Goal: Task Accomplishment & Management: Manage account settings

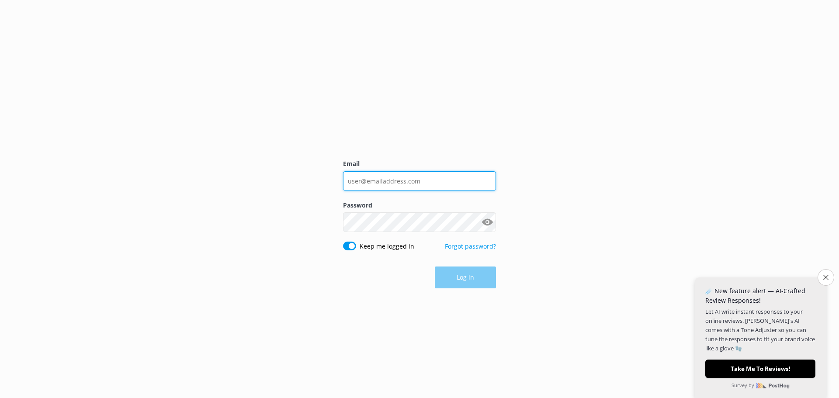
type input "[PERSON_NAME][EMAIL_ADDRESS][DOMAIN_NAME]"
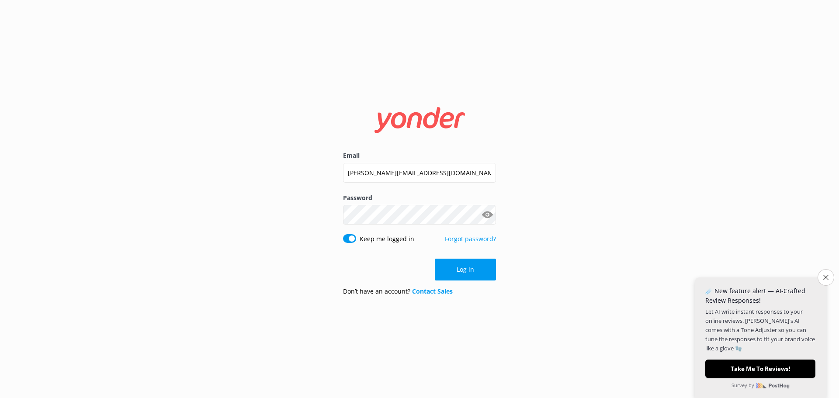
click at [452, 279] on div "Log in" at bounding box center [419, 270] width 153 height 22
click at [822, 272] on button "Close survey" at bounding box center [826, 277] width 18 height 18
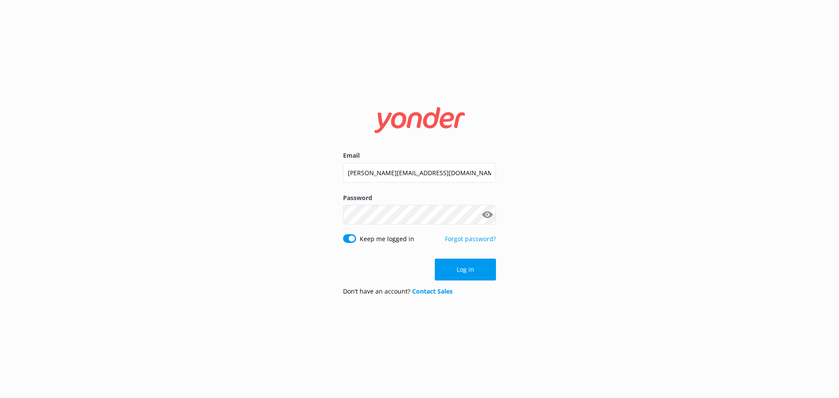
drag, startPoint x: 477, startPoint y: 271, endPoint x: 470, endPoint y: 267, distance: 8.2
click at [477, 271] on button "Log in" at bounding box center [465, 270] width 61 height 22
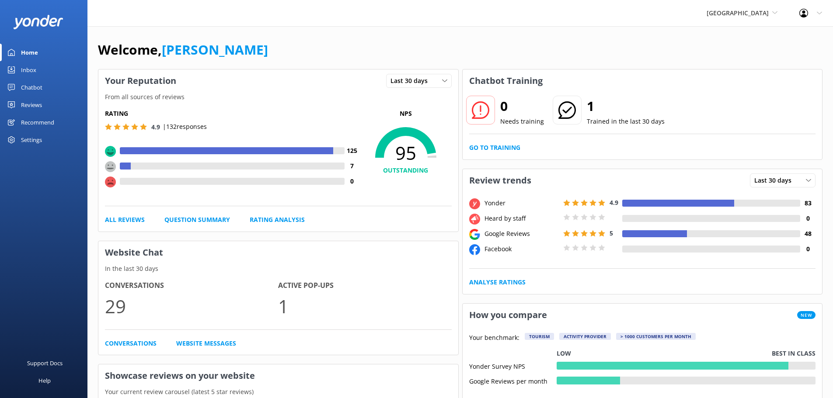
click at [29, 69] on div "Inbox" at bounding box center [28, 69] width 15 height 17
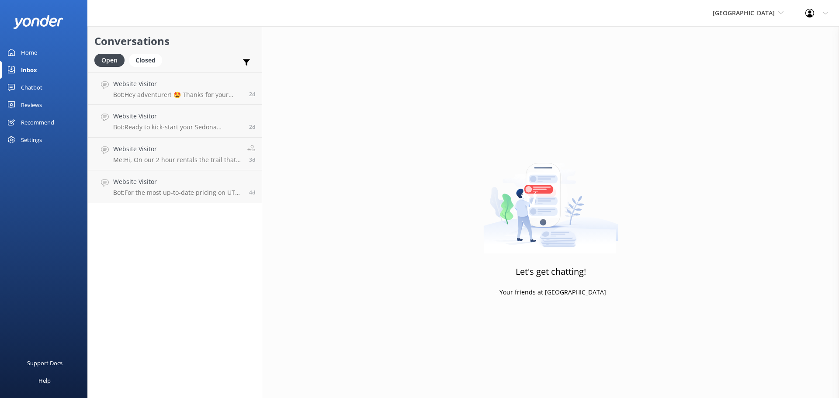
click at [224, 35] on h2 "Conversations" at bounding box center [174, 41] width 161 height 17
click at [764, 14] on span "[GEOGRAPHIC_DATA]" at bounding box center [744, 13] width 62 height 8
click at [741, 39] on link "[US_STATE] Safari Jeep Tours" at bounding box center [745, 36] width 87 height 21
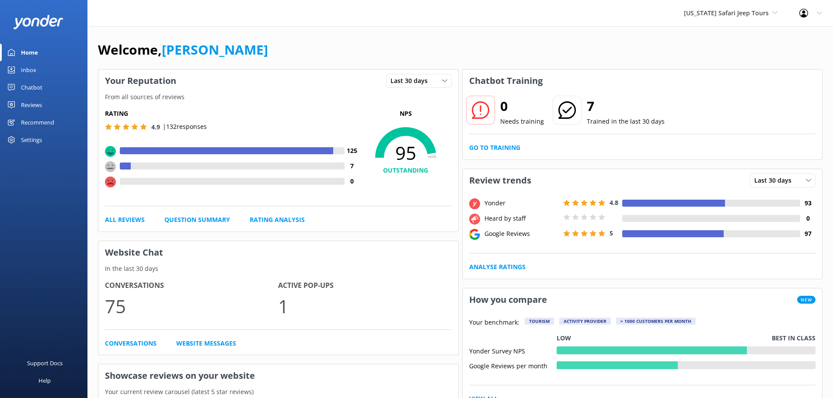
click at [28, 70] on div "Inbox" at bounding box center [28, 69] width 15 height 17
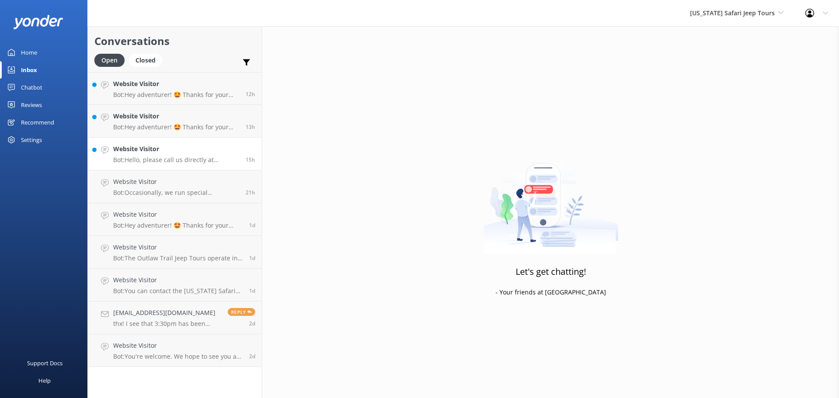
click at [218, 160] on p "Bot: Hello, please call us directly at 928-282-3012 to confirm your reservation." at bounding box center [176, 160] width 126 height 8
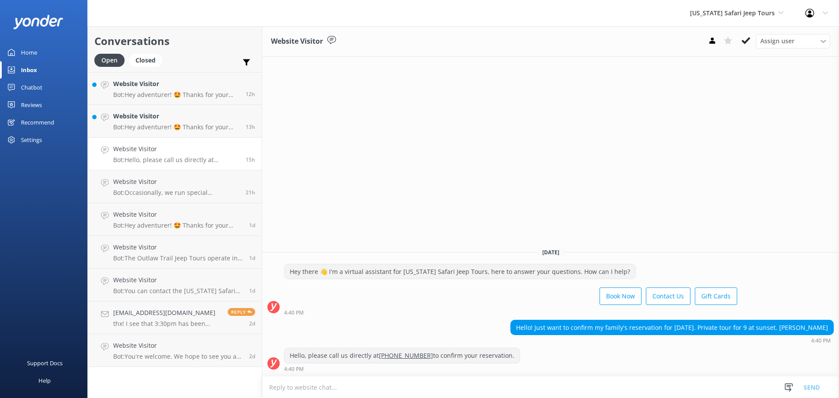
click at [432, 303] on div "Book Now Contact Us Gift Cards" at bounding box center [510, 297] width 453 height 24
click at [302, 386] on textarea at bounding box center [550, 387] width 577 height 21
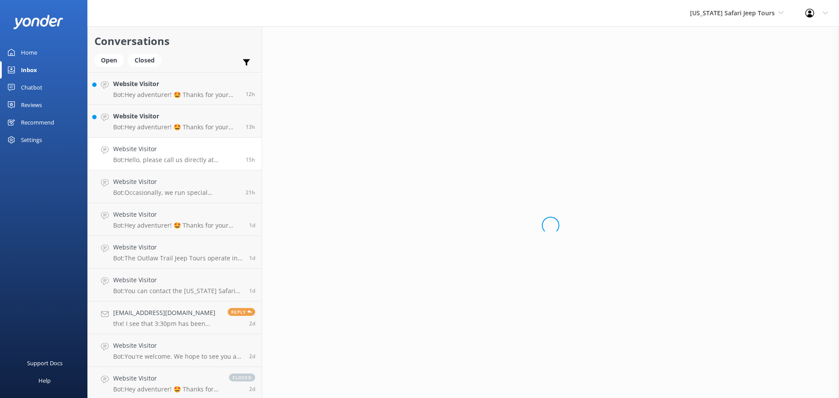
click at [216, 169] on link "Website Visitor Bot: Hello, please call us directly at 928-282-3012 to confirm …" at bounding box center [175, 154] width 174 height 33
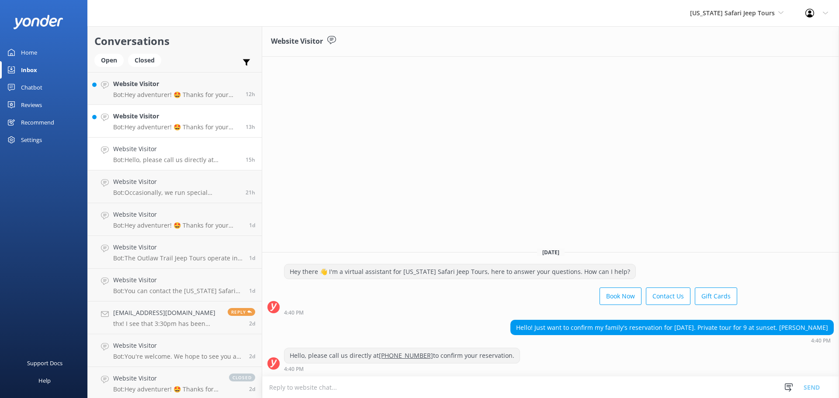
click at [221, 133] on link "Website Visitor Bot: Hey adventurer! 🤩 Thanks for your message, we'll get back …" at bounding box center [175, 121] width 174 height 33
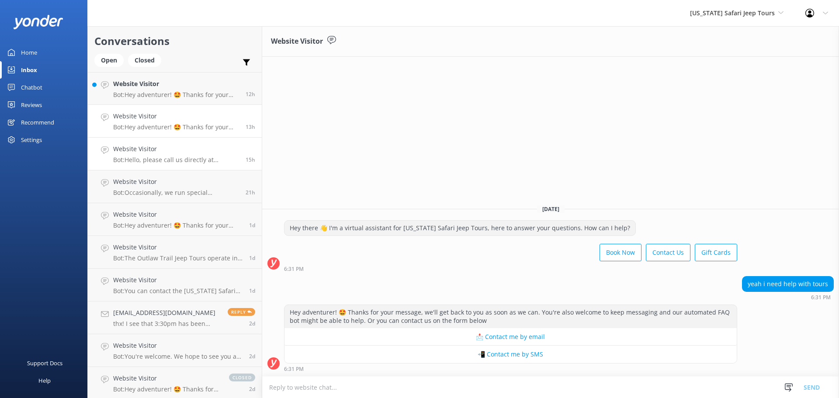
click at [197, 162] on p "Bot: Hello, please call us directly at 928-282-3012 to confirm your reservation." at bounding box center [176, 160] width 126 height 8
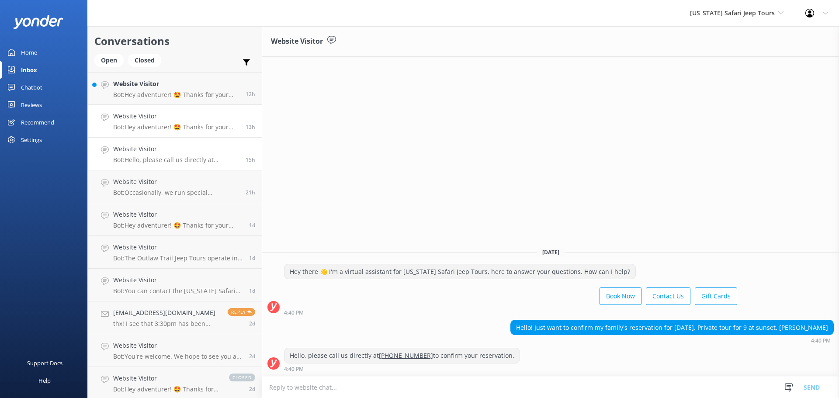
click at [208, 131] on p "Bot: Hey adventurer! 🤩 Thanks for your message, we'll get back to you as soon a…" at bounding box center [176, 127] width 126 height 8
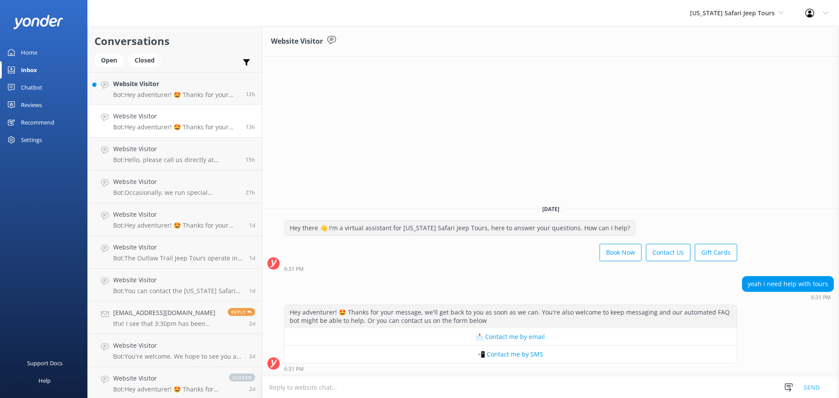
click at [326, 393] on textarea at bounding box center [550, 387] width 577 height 21
type textarea "B"
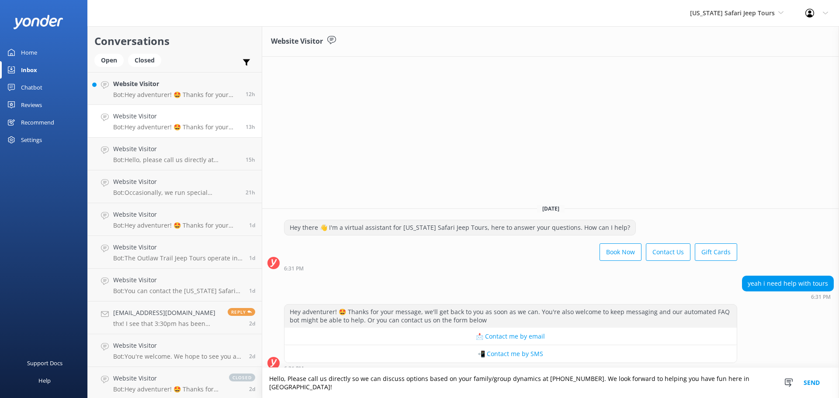
type textarea "Hello, Please call us directly so we can discuss options based on your family/g…"
click at [811, 389] on button "Send" at bounding box center [812, 383] width 33 height 30
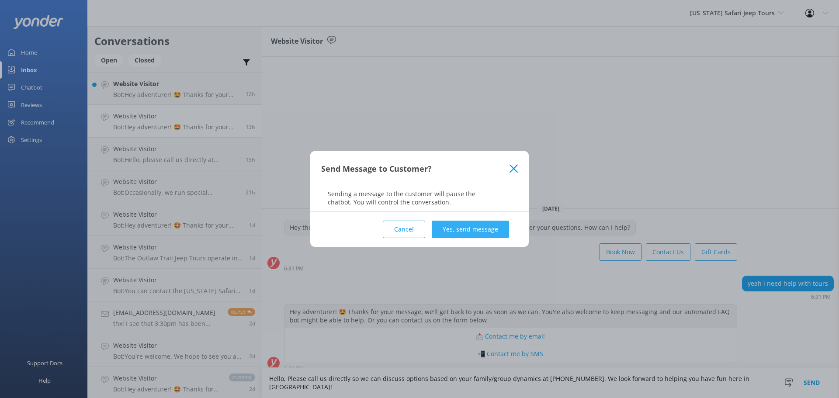
click at [488, 230] on button "Yes, send message" at bounding box center [470, 229] width 77 height 17
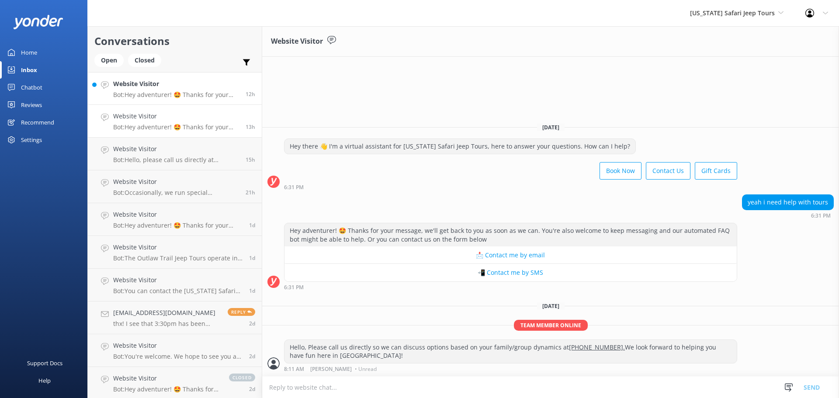
click at [145, 94] on p "Bot: Hey adventurer! 🤩 Thanks for your message, we'll get back to you as soon a…" at bounding box center [176, 95] width 126 height 8
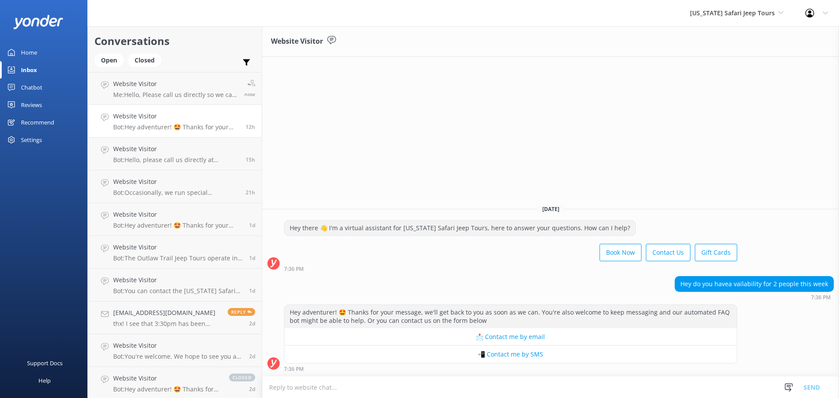
click at [425, 247] on div "Book Now Contact Us Gift Cards" at bounding box center [510, 253] width 453 height 24
click at [332, 386] on textarea at bounding box center [550, 387] width 577 height 21
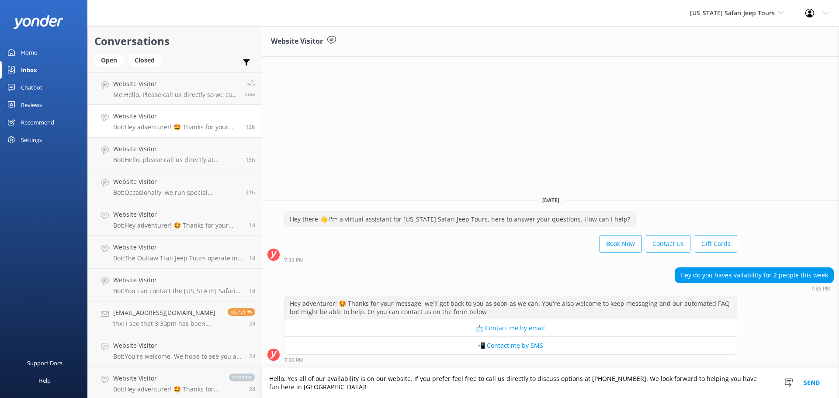
type textarea "Hello, Yes all of our availability is on our website. If you prefer feel free t…"
click at [812, 382] on button "Send" at bounding box center [812, 383] width 33 height 30
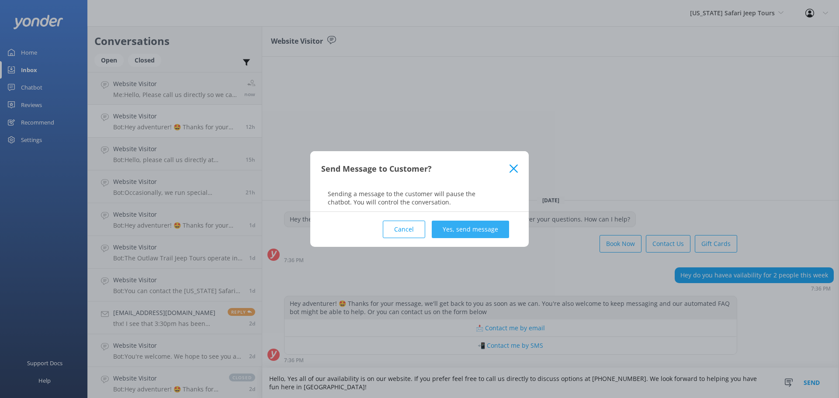
click at [490, 227] on button "Yes, send message" at bounding box center [470, 229] width 77 height 17
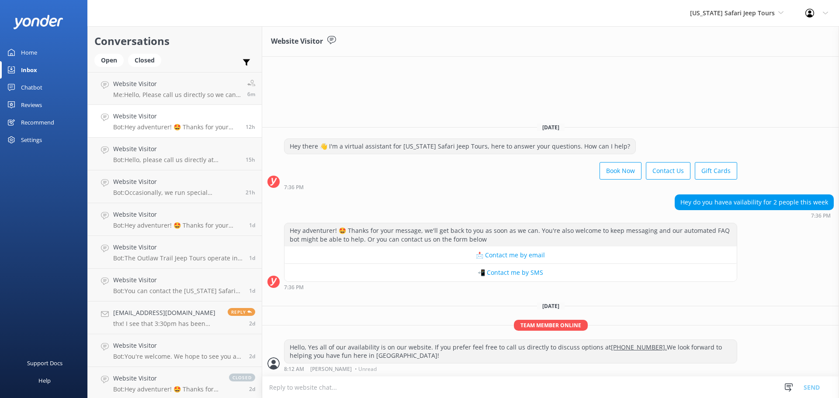
click at [36, 106] on div "Reviews" at bounding box center [31, 104] width 21 height 17
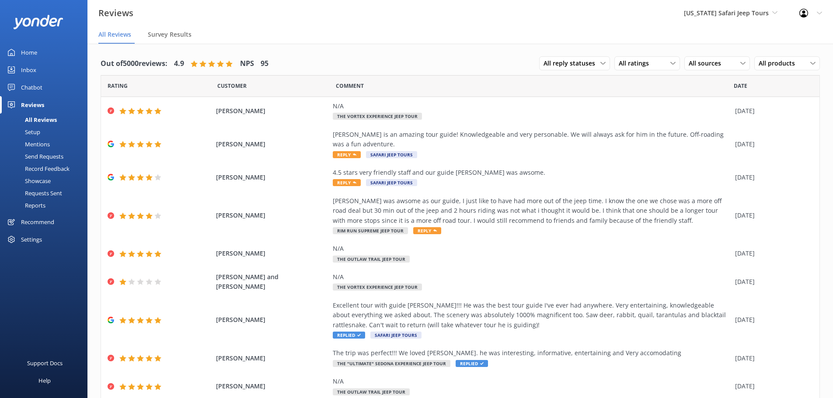
click at [275, 30] on nav "All Reviews Survey Results" at bounding box center [459, 34] width 745 height 17
click at [35, 144] on div "Mentions" at bounding box center [27, 144] width 45 height 12
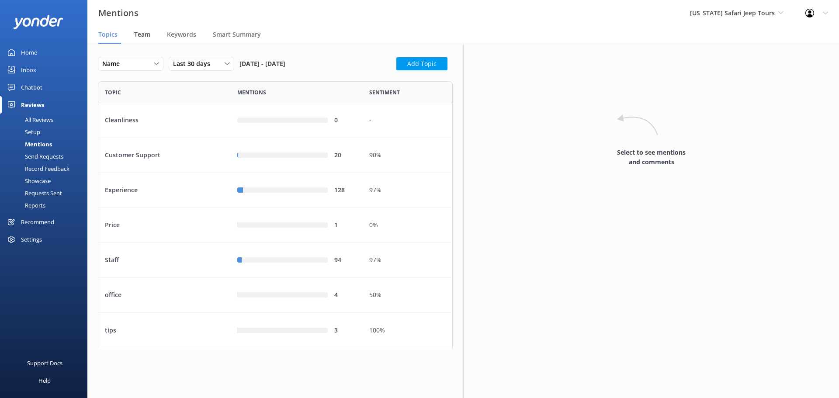
scroll to position [261, 348]
click at [143, 33] on span "Team" at bounding box center [142, 34] width 16 height 9
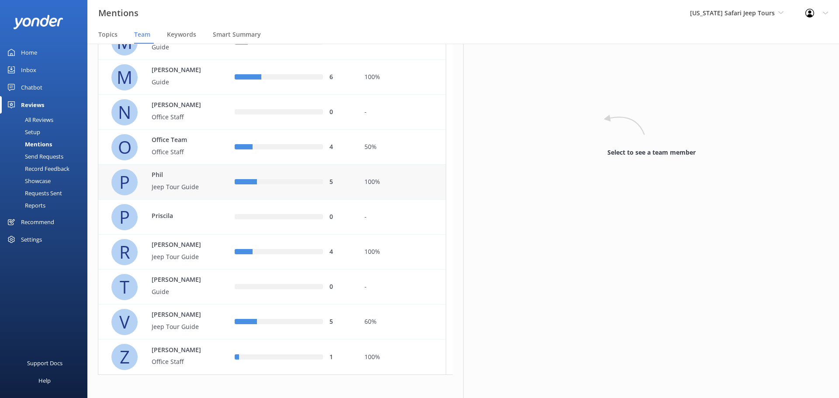
scroll to position [641, 0]
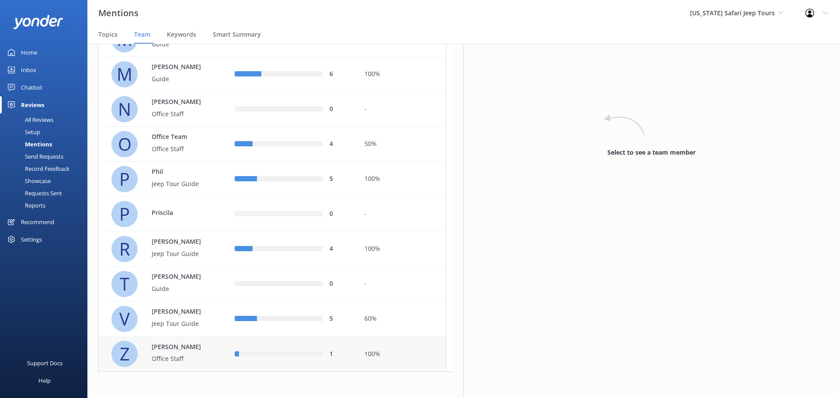
click at [171, 354] on div "Zack Office Staff" at bounding box center [176, 354] width 66 height 24
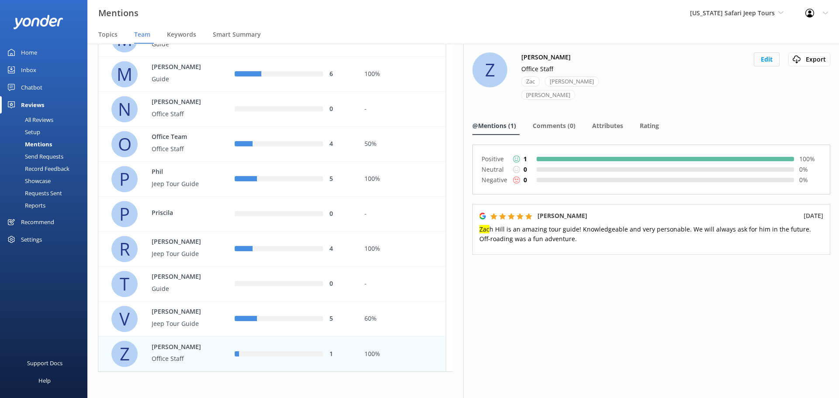
click at [769, 61] on button "Edit" at bounding box center [767, 59] width 26 height 14
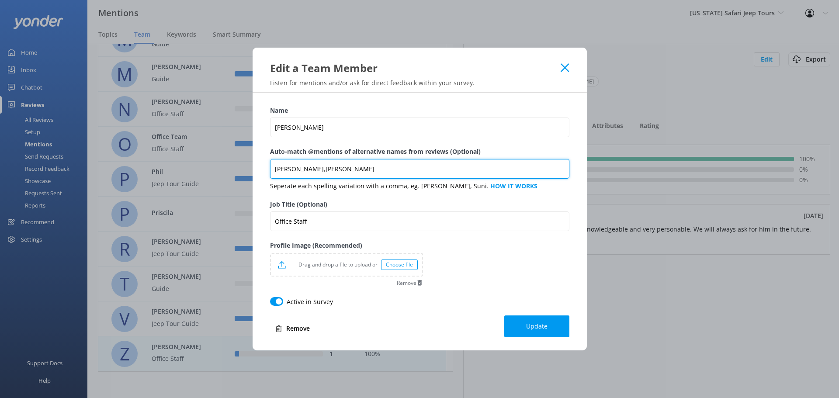
click at [286, 170] on input "Zac,Zach,Zachary" at bounding box center [419, 169] width 299 height 20
click at [303, 168] on input "Zac, Zach,Zachary" at bounding box center [419, 169] width 299 height 20
type input "Zac, Zach, Zachary"
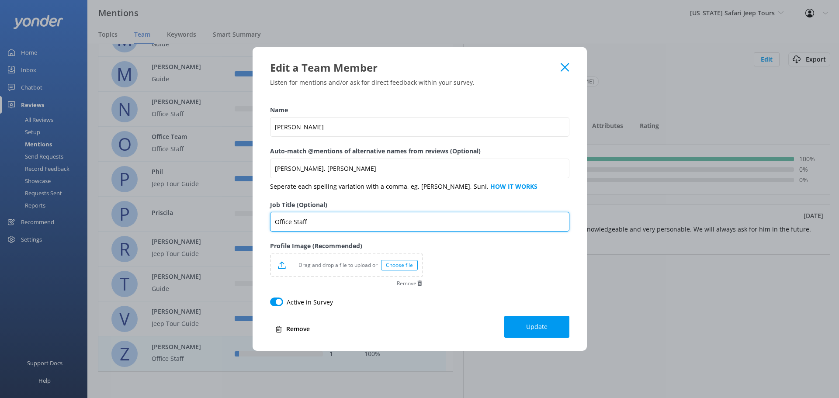
click at [326, 225] on input "Office Staff" at bounding box center [419, 222] width 299 height 20
type input "O"
type input "G"
type input "Office Staff/Guide"
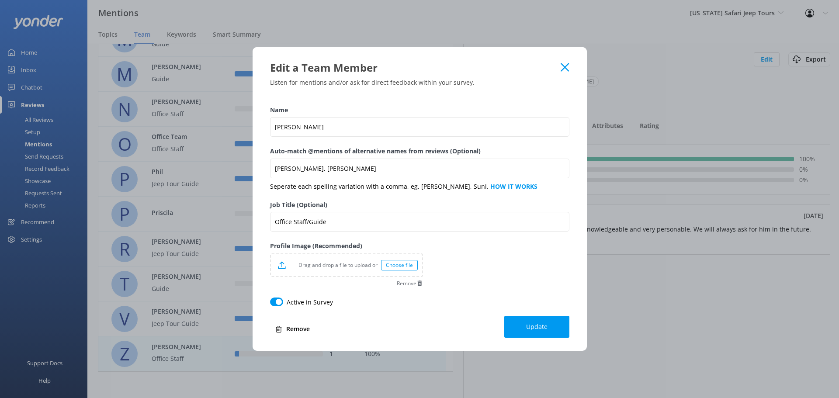
click at [555, 321] on button "Update" at bounding box center [537, 327] width 65 height 22
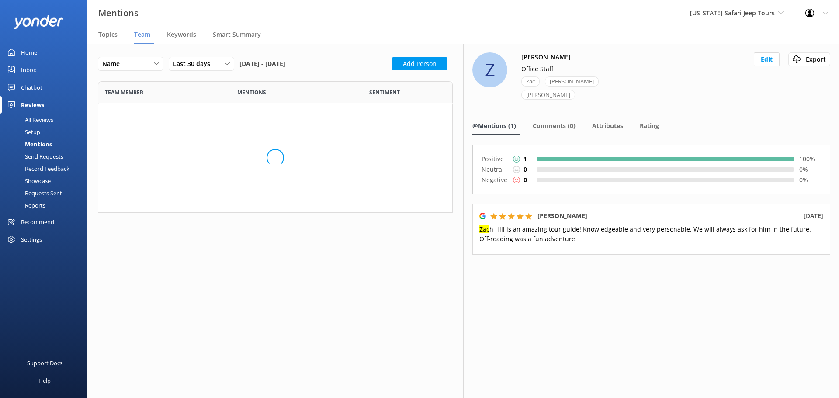
scroll to position [925, 342]
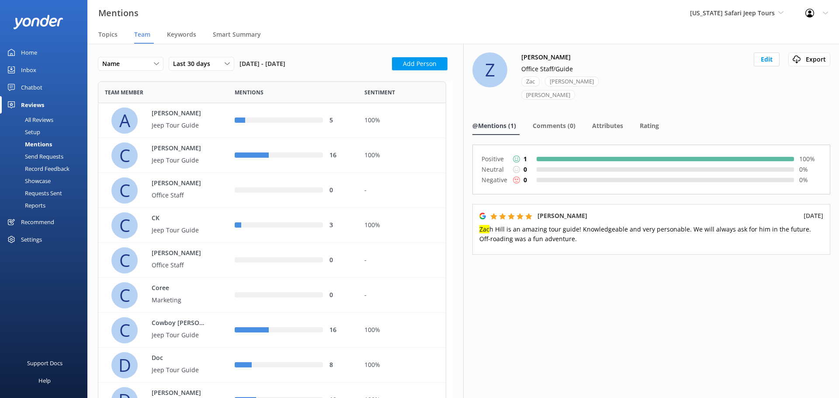
click at [28, 115] on div "All Reviews" at bounding box center [29, 120] width 48 height 12
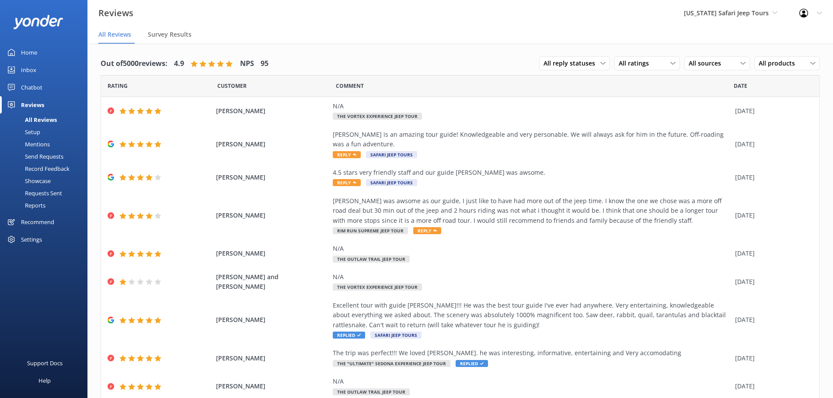
click at [222, 23] on div "Reviews Arizona Safari Jeep Tours Arizona Safari Jeep Tours Sedona Off-Road Cen…" at bounding box center [416, 13] width 833 height 26
click at [36, 146] on div "Mentions" at bounding box center [27, 144] width 45 height 12
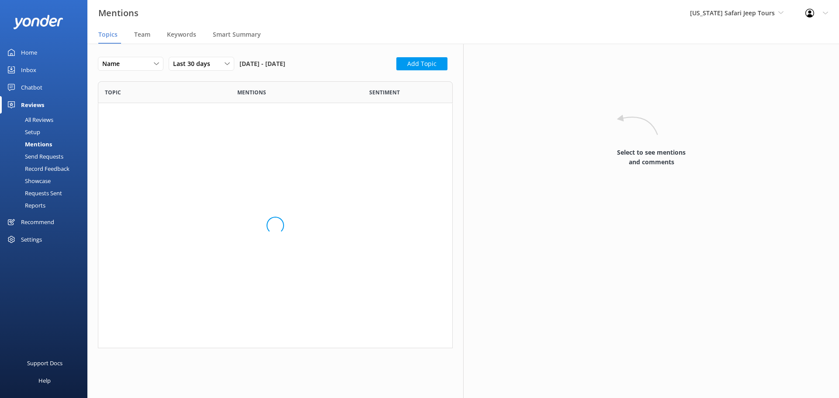
scroll to position [261, 348]
click at [146, 35] on span "Team" at bounding box center [142, 34] width 16 height 9
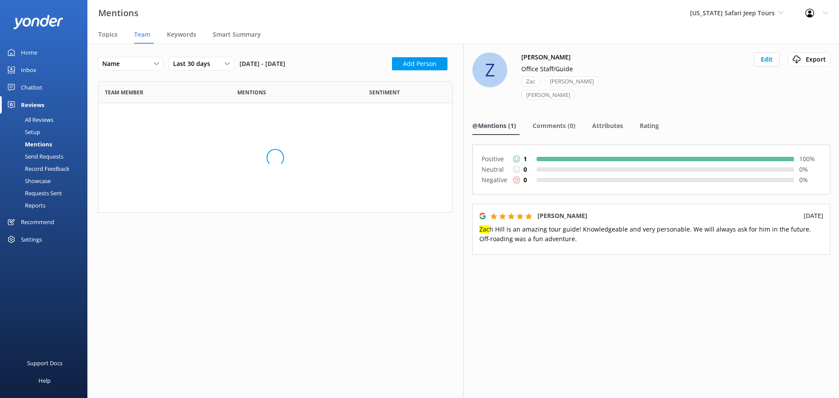
scroll to position [925, 342]
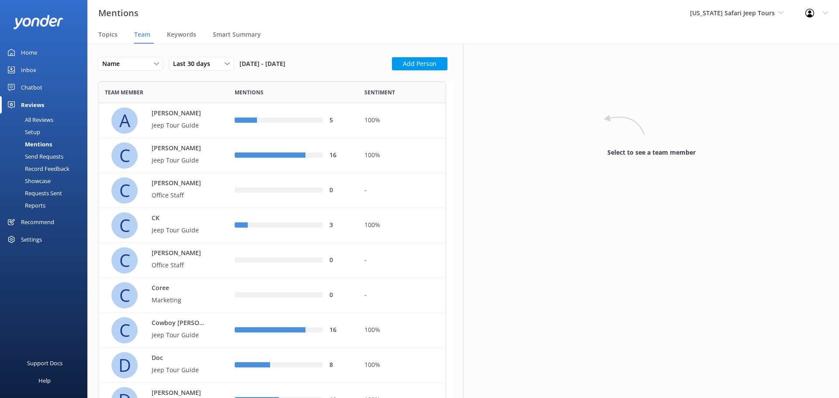
click at [298, 17] on div "Mentions Arizona Safari Jeep Tours Arizona Safari Jeep Tours Sedona Off-Road Ce…" at bounding box center [419, 13] width 839 height 26
click at [188, 128] on p "Jeep Tour Guide" at bounding box center [180, 126] width 57 height 10
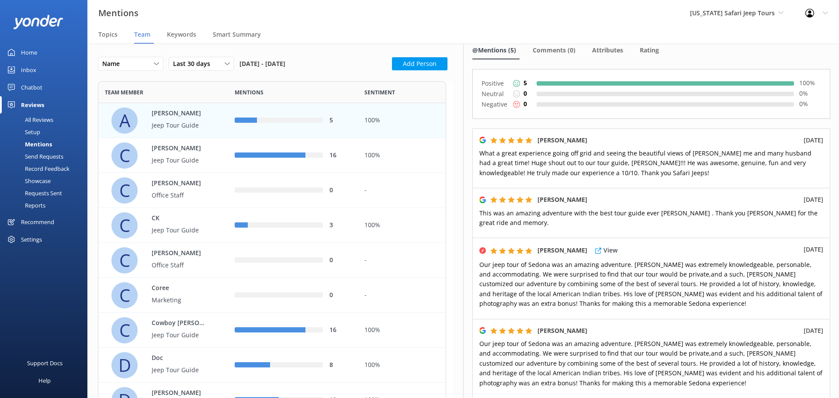
scroll to position [37, 0]
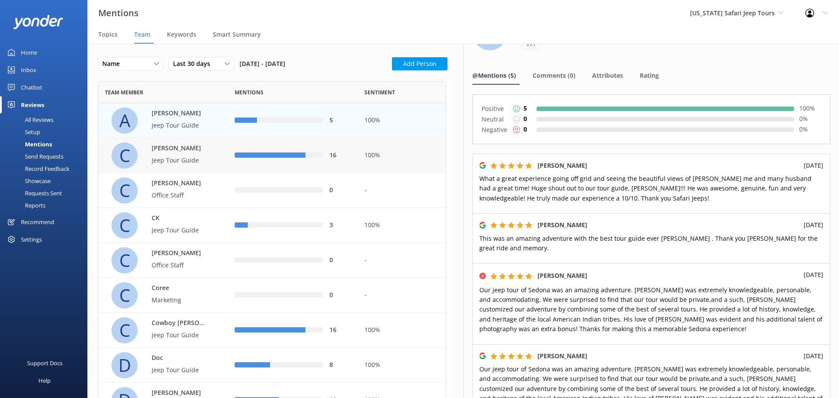
click at [206, 146] on p "Carmine" at bounding box center [180, 149] width 57 height 10
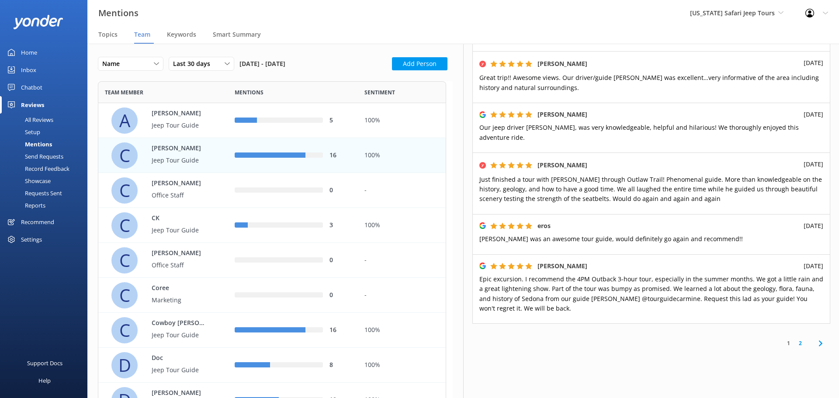
scroll to position [400, 0]
click at [819, 339] on use at bounding box center [820, 342] width 3 height 6
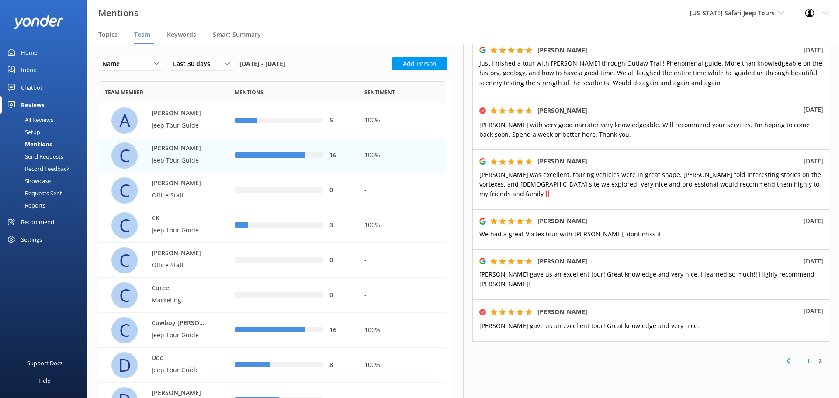
scroll to position [171, 0]
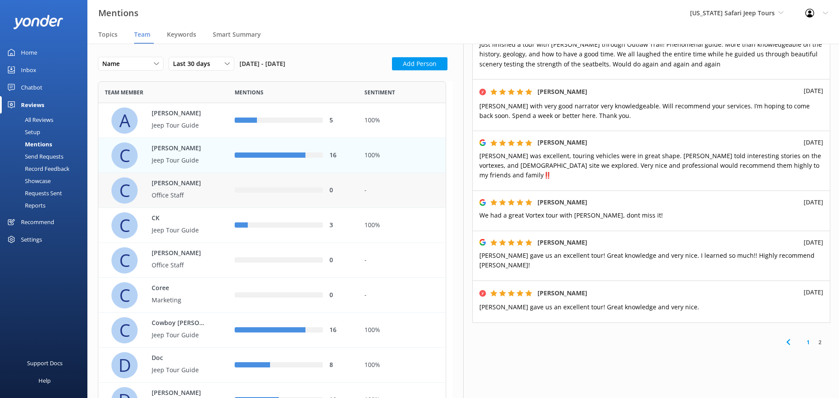
click at [195, 195] on p "Office Staff" at bounding box center [180, 196] width 57 height 10
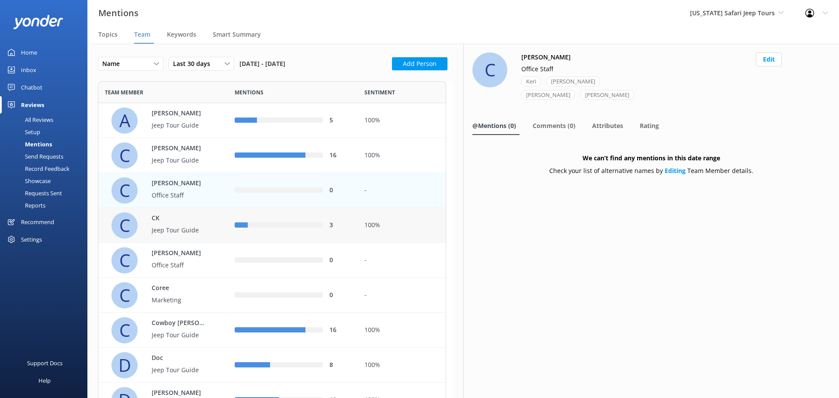
click at [198, 223] on p "CK" at bounding box center [180, 219] width 57 height 10
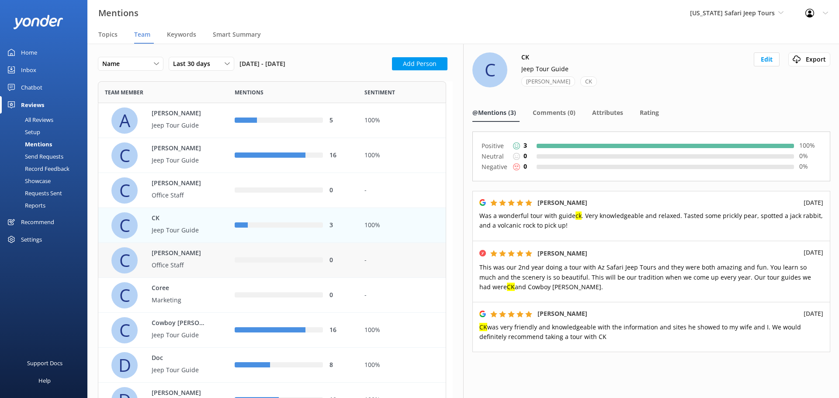
click at [201, 261] on p "Office Staff" at bounding box center [180, 266] width 57 height 10
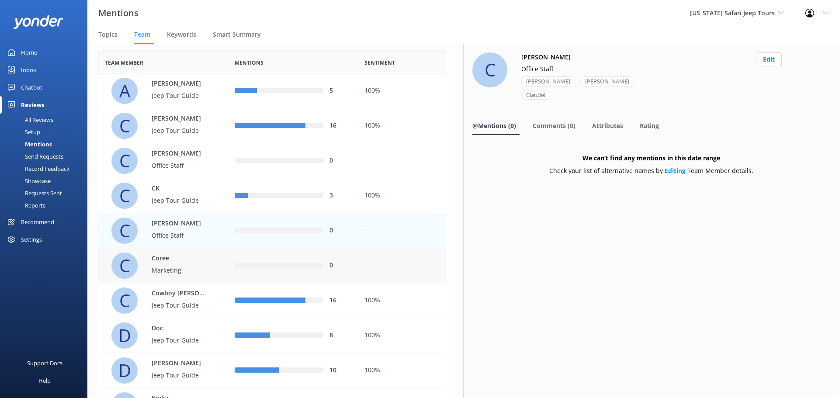
scroll to position [87, 0]
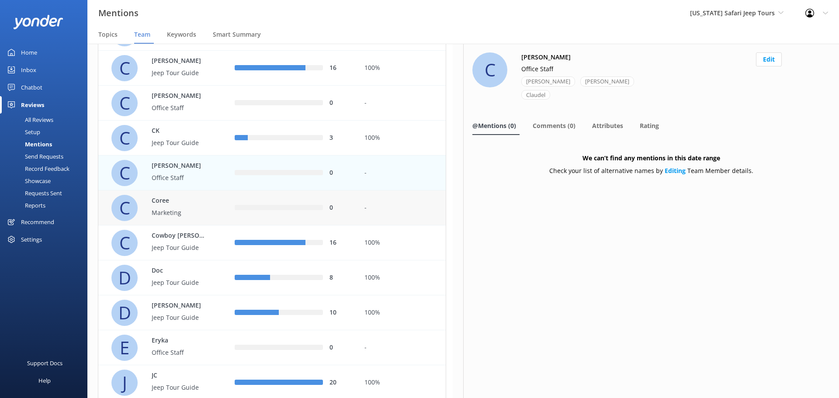
click at [210, 209] on div "C Coree Marketing" at bounding box center [166, 208] width 110 height 26
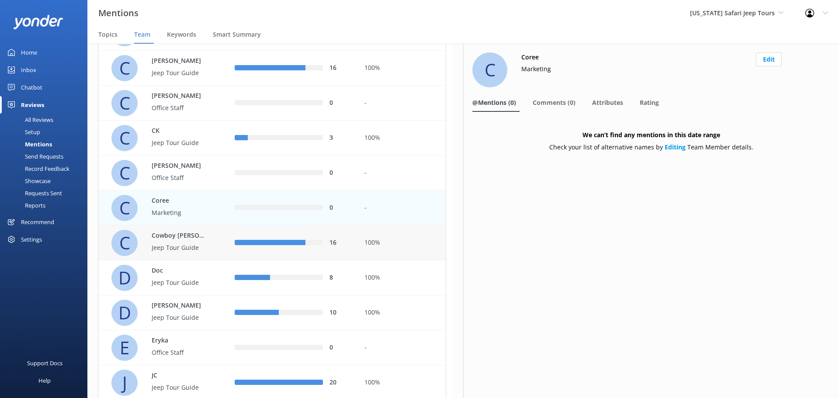
click at [207, 252] on p "Jeep Tour Guide" at bounding box center [180, 248] width 57 height 10
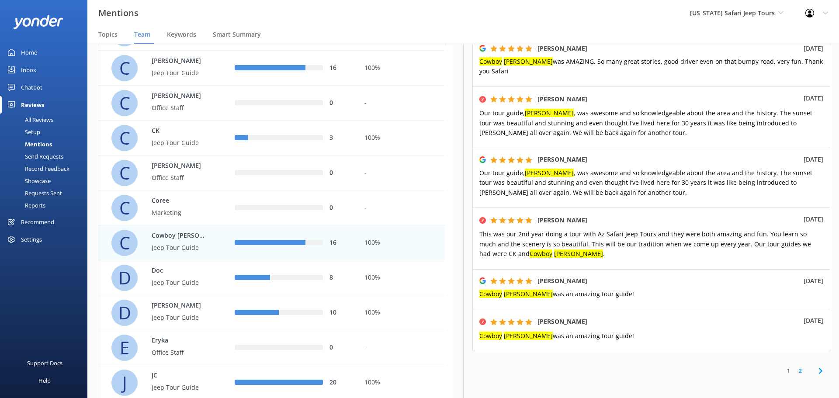
scroll to position [551, 0]
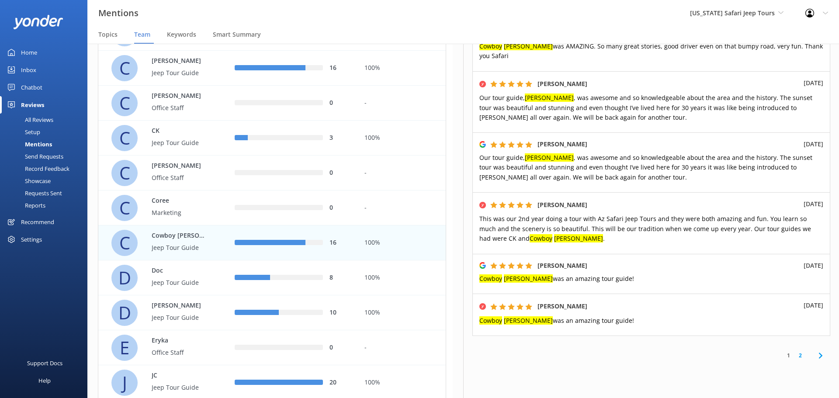
click at [816, 351] on icon at bounding box center [821, 356] width 10 height 10
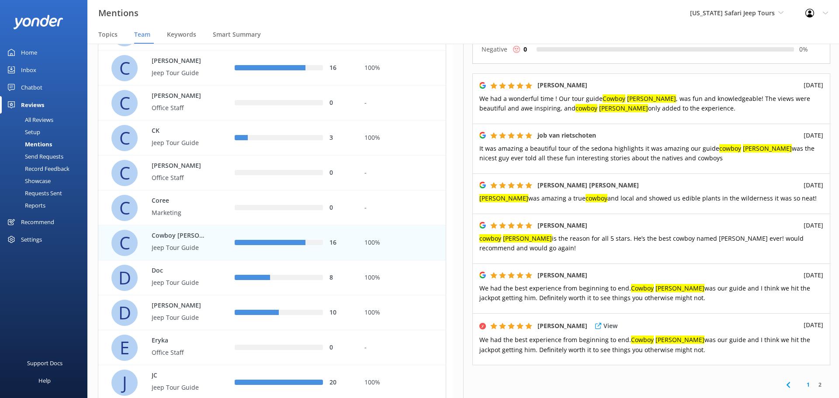
scroll to position [179, 0]
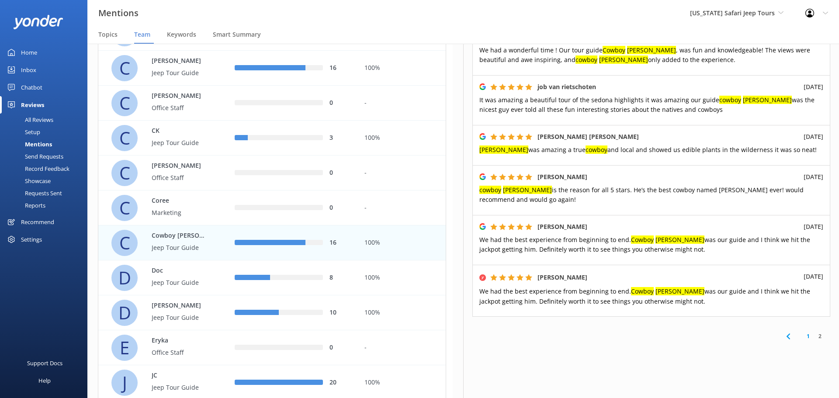
click at [783, 331] on icon at bounding box center [788, 336] width 10 height 10
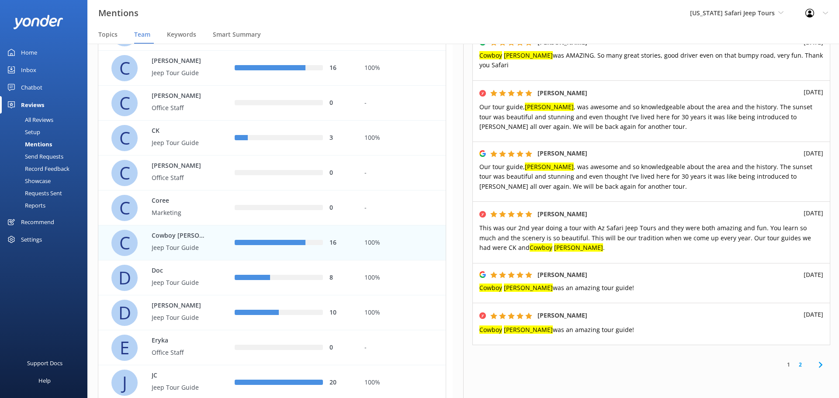
scroll to position [551, 0]
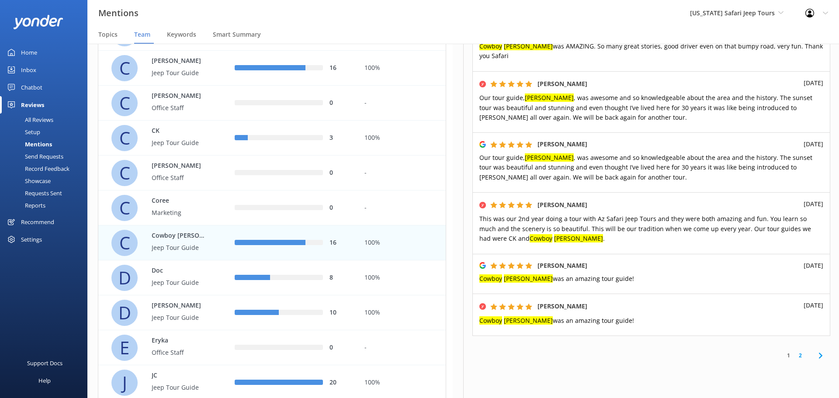
drag, startPoint x: 813, startPoint y: 325, endPoint x: 800, endPoint y: 318, distance: 14.3
click at [816, 351] on icon at bounding box center [821, 356] width 10 height 10
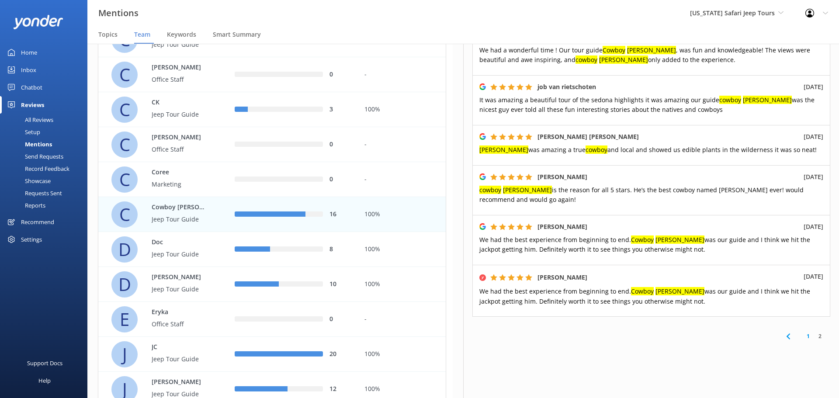
scroll to position [131, 0]
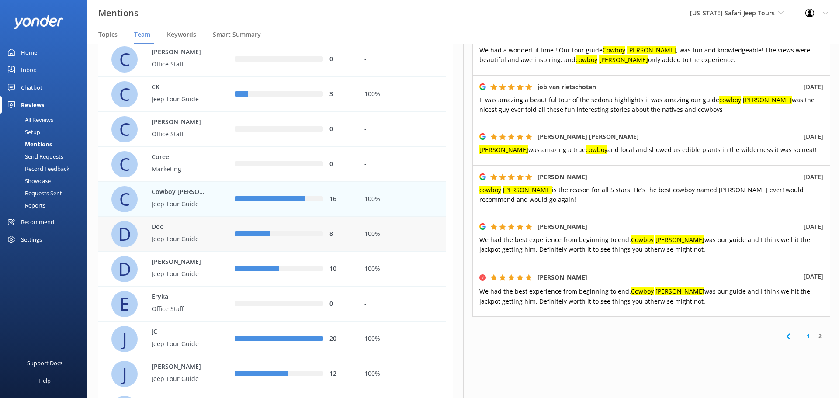
click at [191, 237] on p "Jeep Tour Guide" at bounding box center [180, 239] width 57 height 10
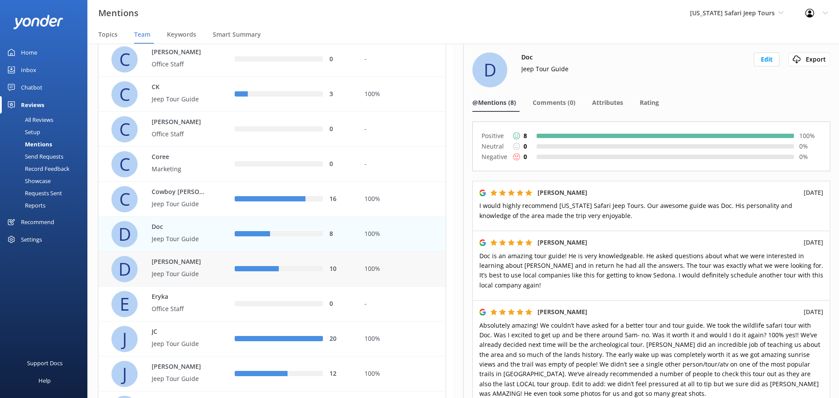
click at [185, 261] on p "Donn" at bounding box center [180, 262] width 57 height 10
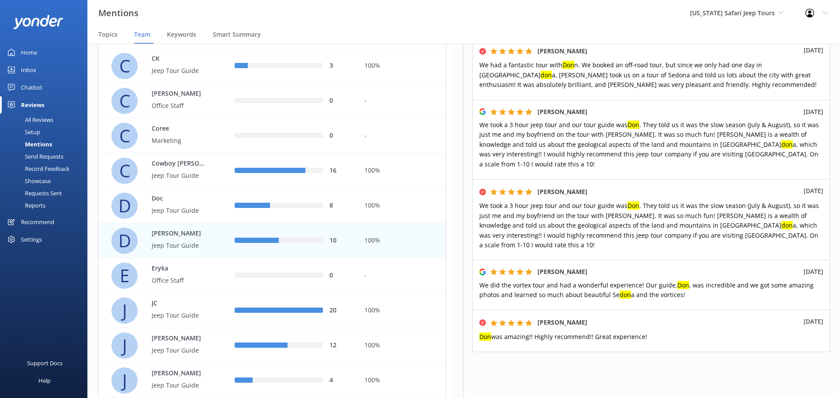
scroll to position [175, 0]
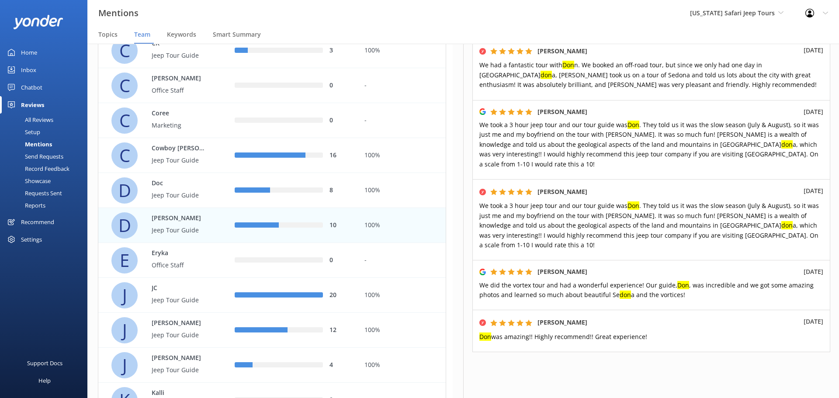
click at [209, 264] on div "E Eryka Office Staff" at bounding box center [166, 260] width 110 height 26
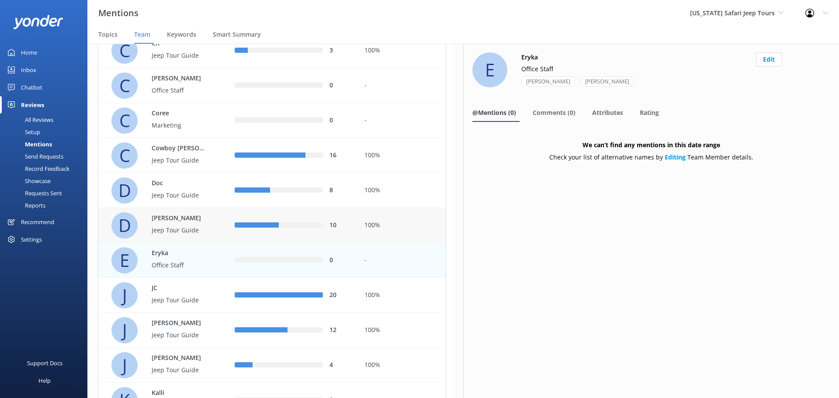
click at [203, 232] on p "Jeep Tour Guide" at bounding box center [180, 231] width 57 height 10
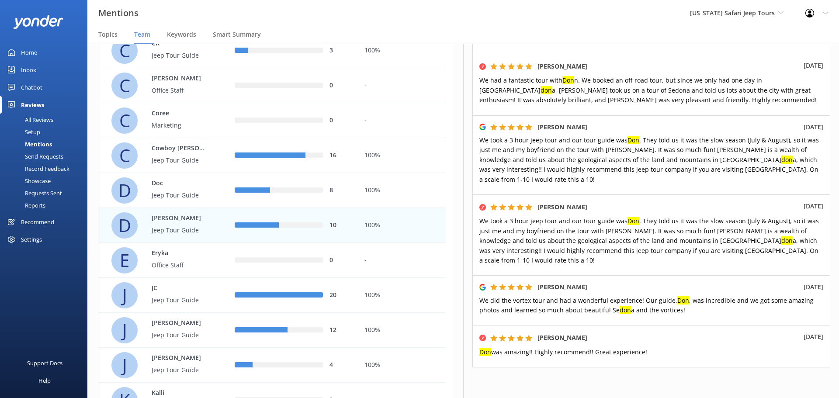
scroll to position [397, 0]
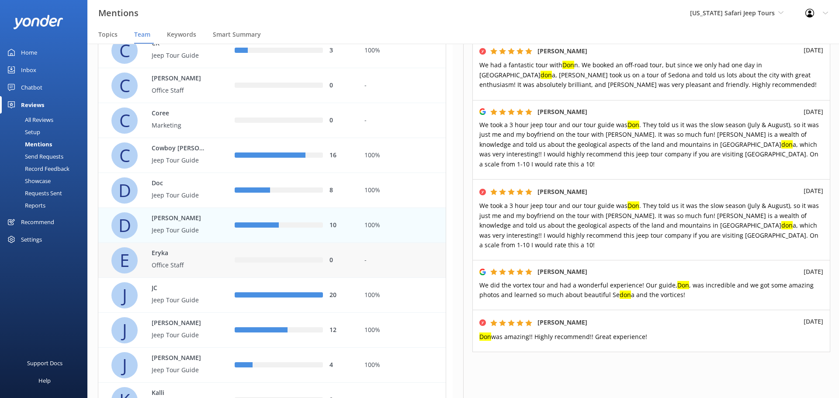
click at [178, 258] on div "Eryka Office Staff" at bounding box center [176, 261] width 66 height 24
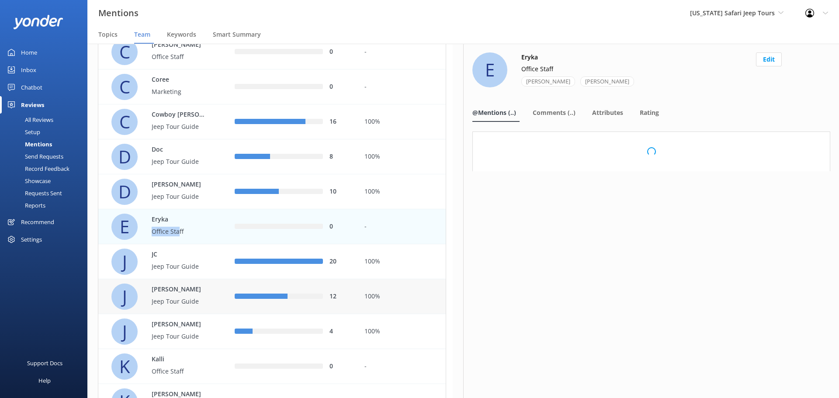
scroll to position [219, 0]
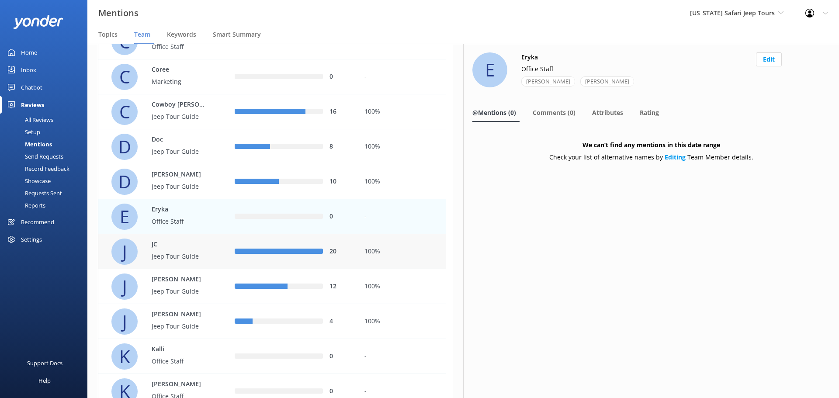
click at [194, 249] on p "JC" at bounding box center [180, 245] width 57 height 10
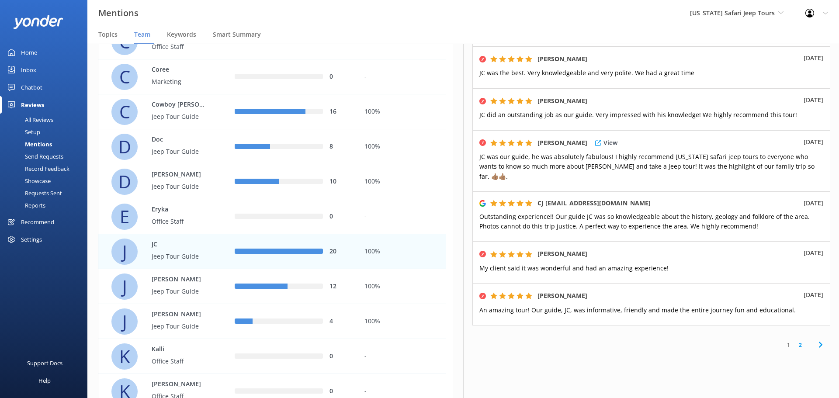
scroll to position [366, 0]
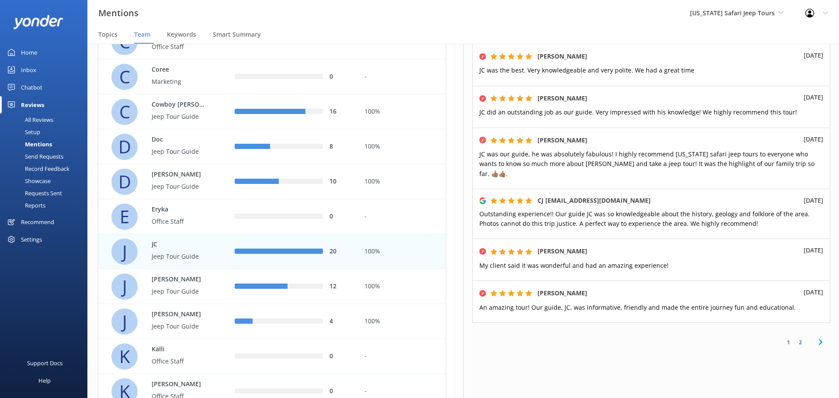
click at [819, 340] on use at bounding box center [820, 343] width 3 height 6
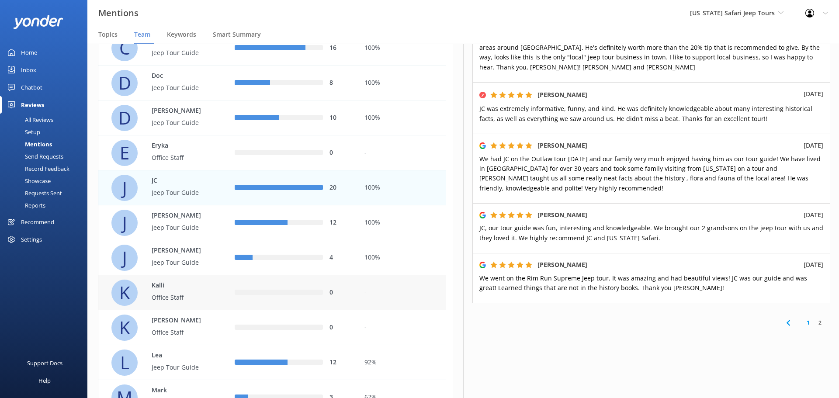
scroll to position [306, 0]
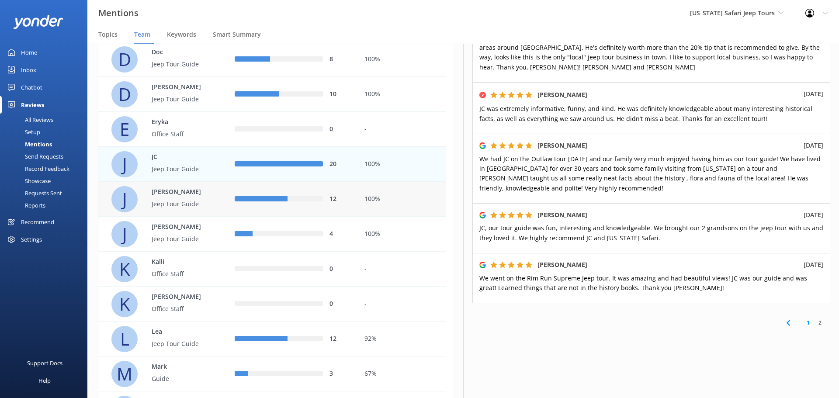
click at [201, 201] on p "Jeep Tour Guide" at bounding box center [180, 204] width 57 height 10
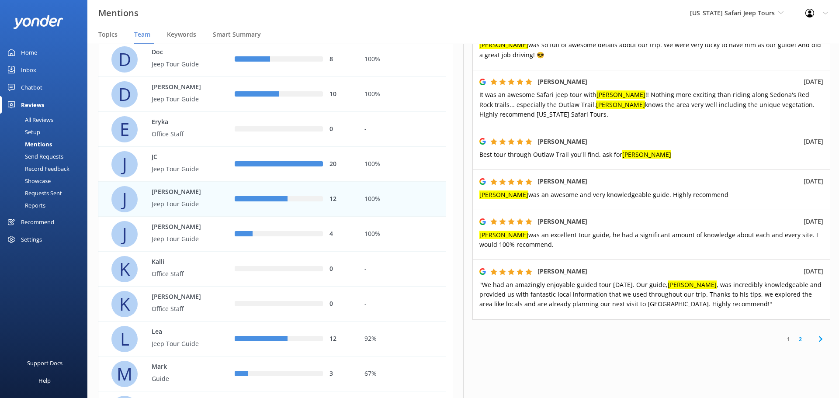
scroll to position [407, 0]
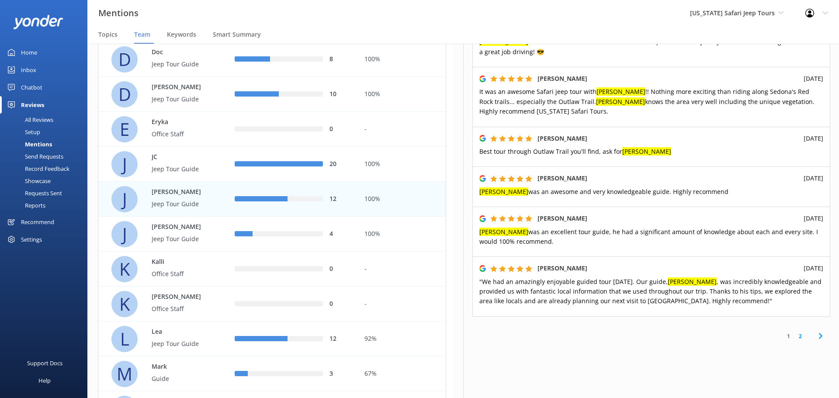
click at [819, 334] on use at bounding box center [820, 337] width 3 height 6
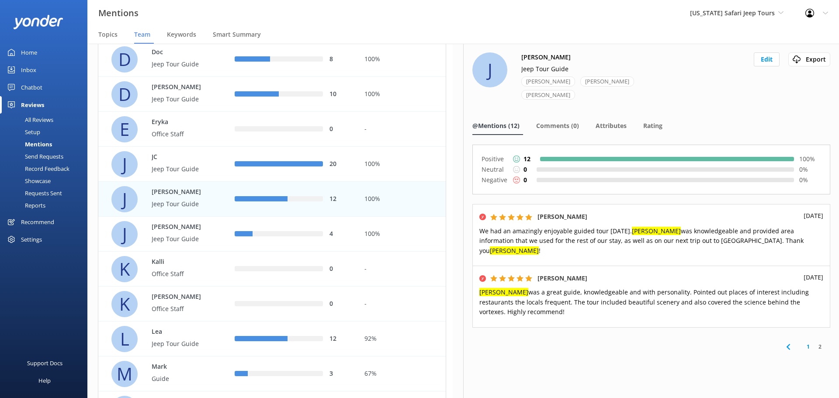
click at [790, 342] on icon at bounding box center [788, 347] width 10 height 10
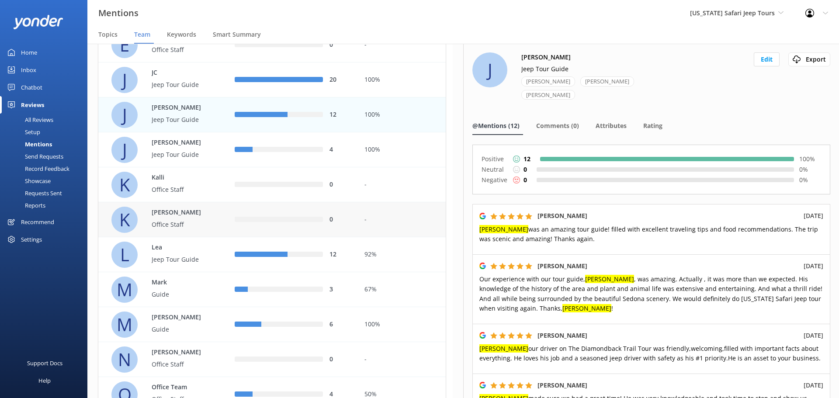
scroll to position [393, 0]
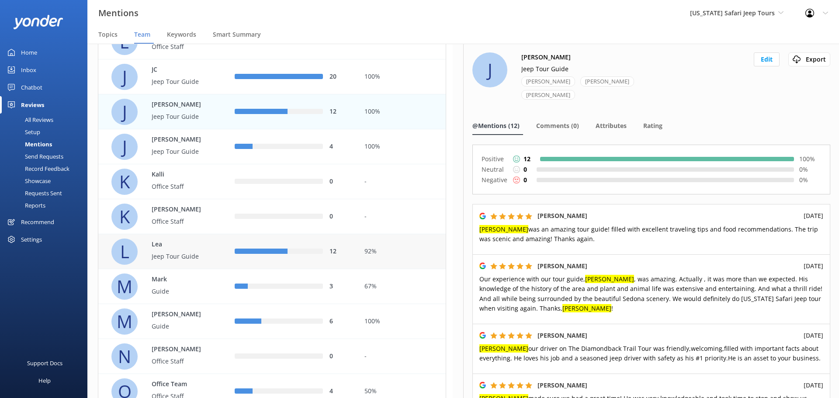
click at [191, 248] on p "Lea" at bounding box center [180, 245] width 57 height 10
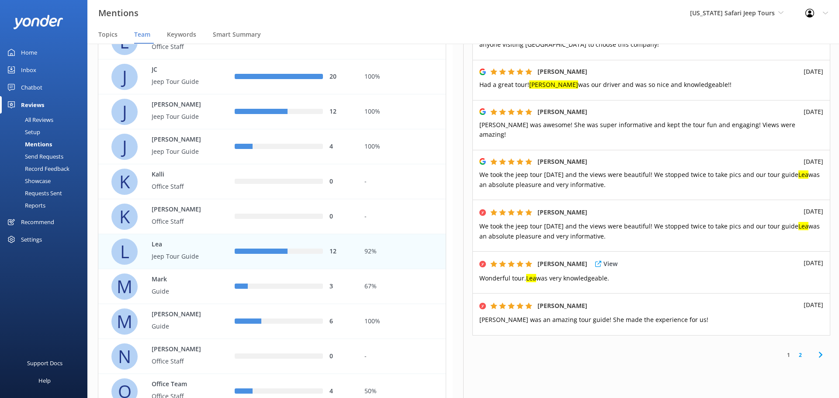
scroll to position [376, 0]
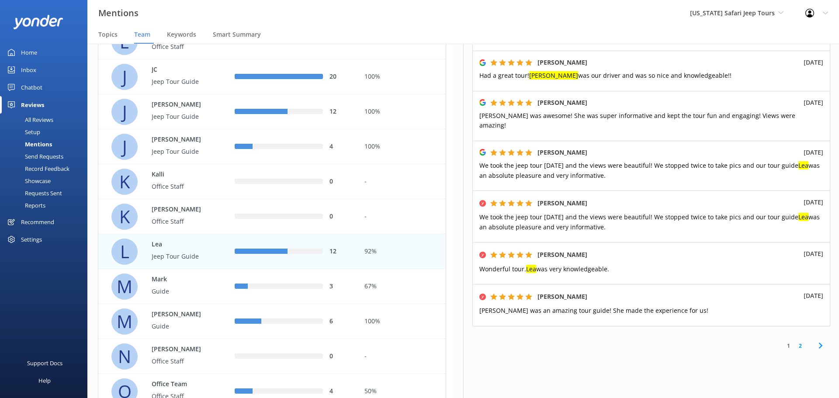
click at [819, 343] on use at bounding box center [820, 346] width 3 height 6
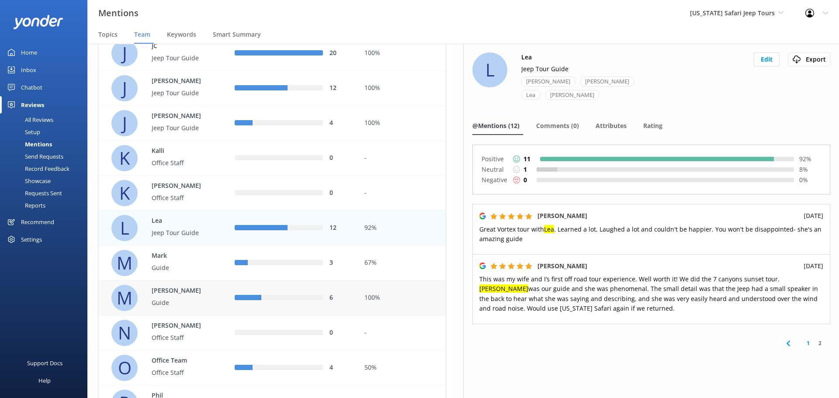
scroll to position [437, 0]
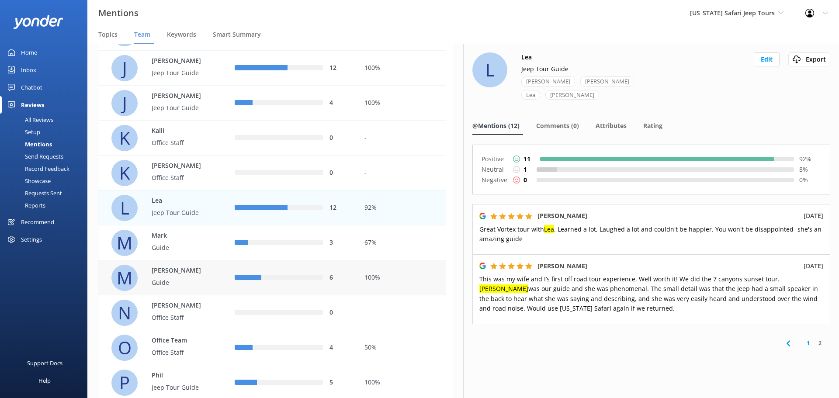
click at [167, 289] on div "Michael Guide" at bounding box center [176, 278] width 66 height 24
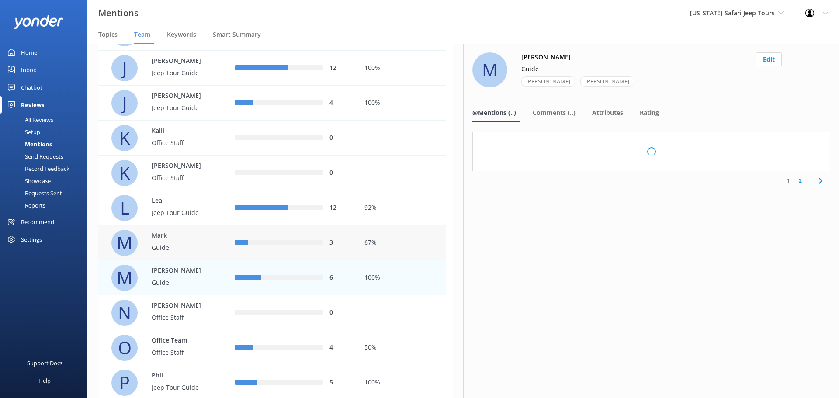
click at [170, 241] on div "Mark Guide" at bounding box center [176, 243] width 66 height 24
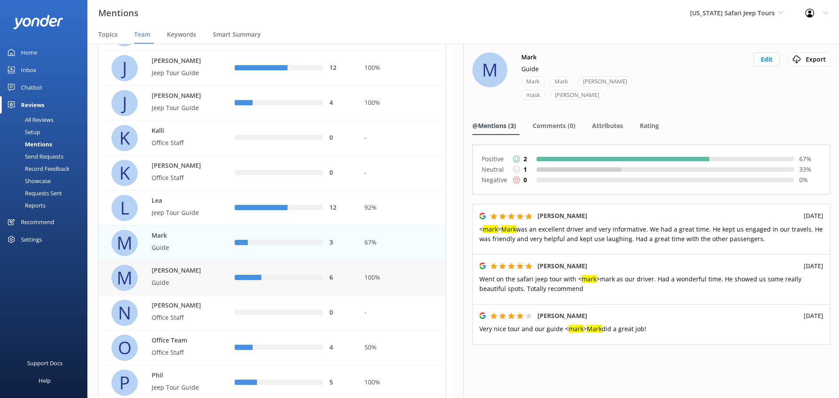
click at [203, 280] on p "Guide" at bounding box center [180, 283] width 57 height 10
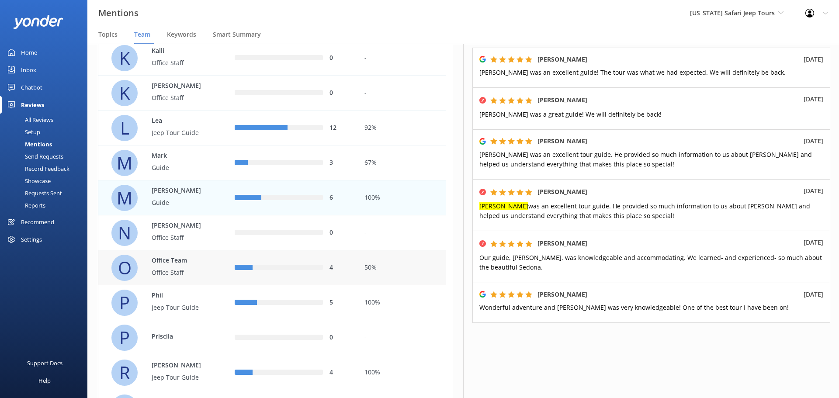
scroll to position [525, 0]
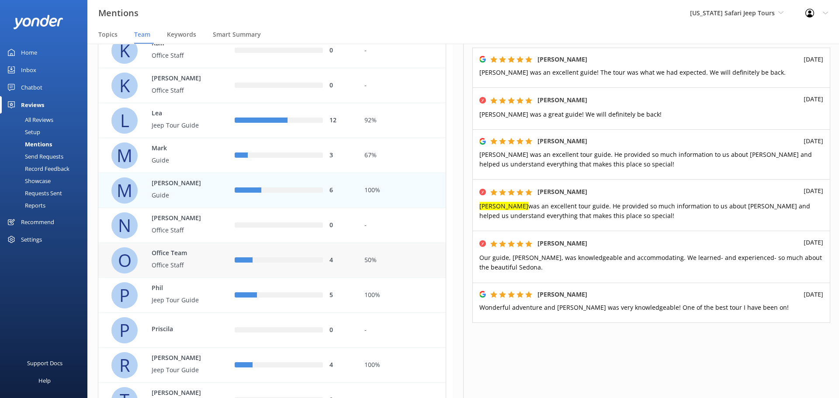
click at [205, 254] on p "Office Team" at bounding box center [180, 254] width 57 height 10
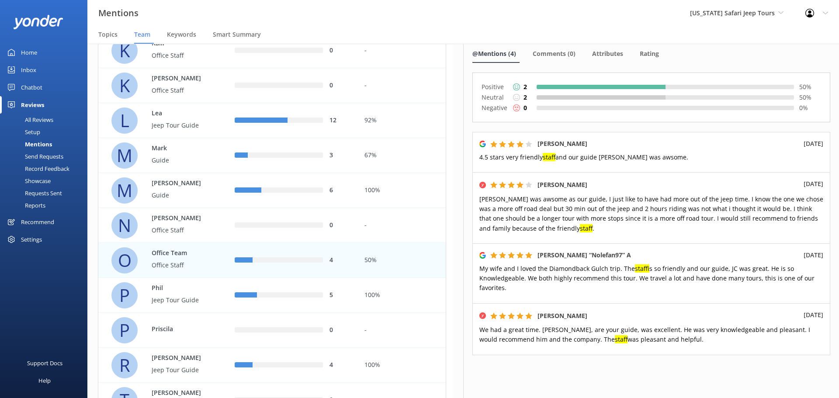
scroll to position [87, 0]
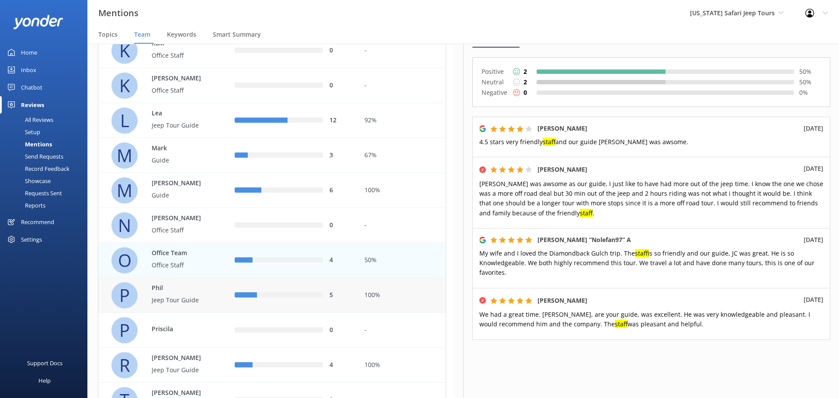
click at [181, 293] on p "Phil" at bounding box center [180, 289] width 57 height 10
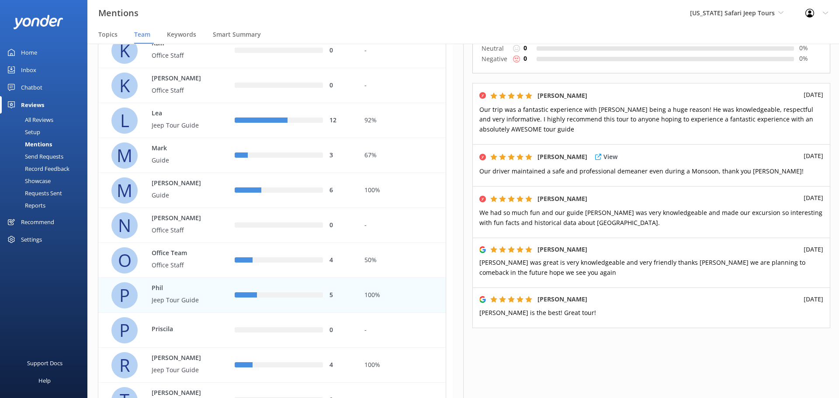
scroll to position [113, 0]
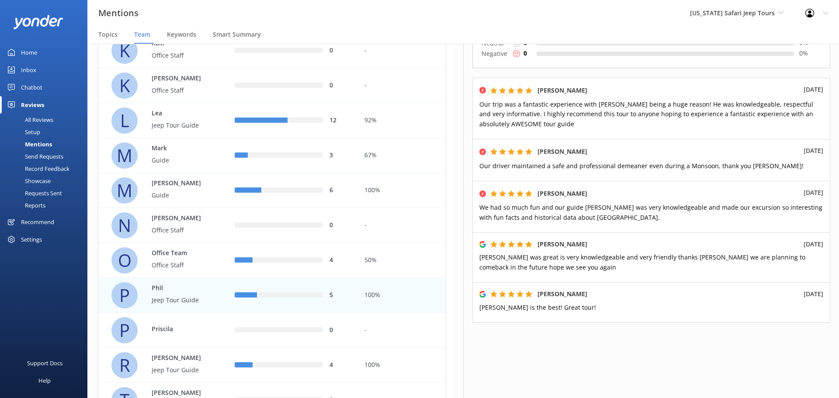
click at [187, 293] on p "Phil" at bounding box center [180, 289] width 57 height 10
click at [192, 296] on p "Jeep Tour Guide" at bounding box center [180, 301] width 57 height 10
click at [647, 361] on div "P Phil Jeep Tour Guide Phillip Phill Edit Export Export CSV @Mentions (5) Comme…" at bounding box center [651, 221] width 376 height 355
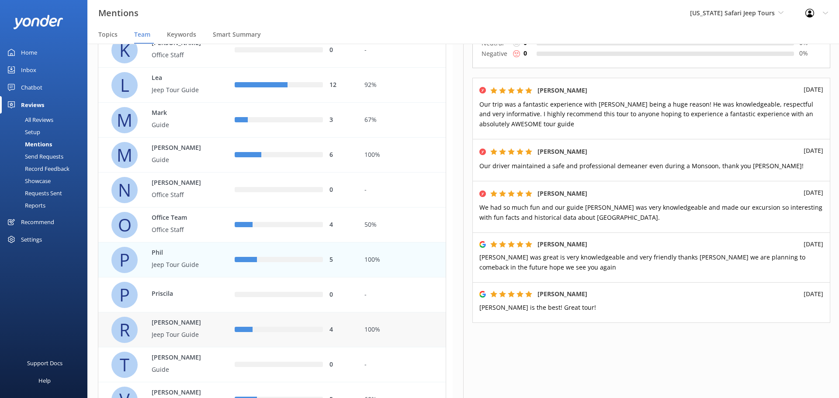
scroll to position [612, 0]
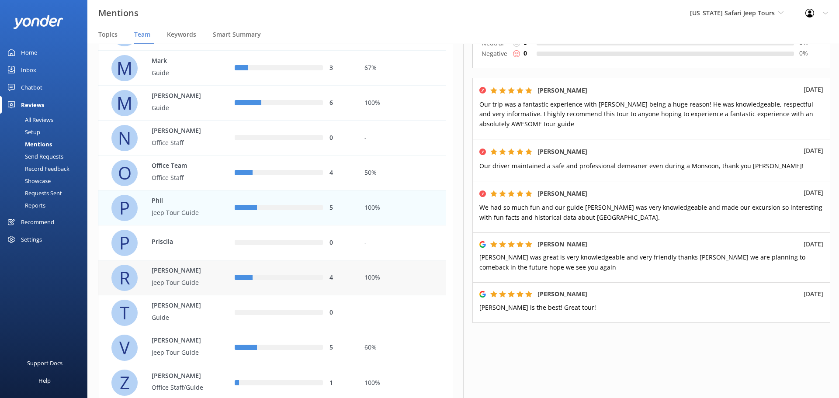
click at [201, 281] on p "Jeep Tour Guide" at bounding box center [180, 283] width 57 height 10
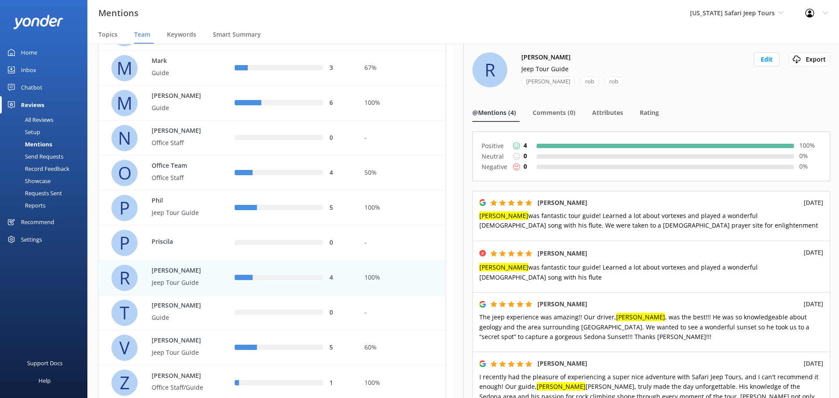
click at [201, 281] on p "Jeep Tour Guide" at bounding box center [180, 283] width 57 height 10
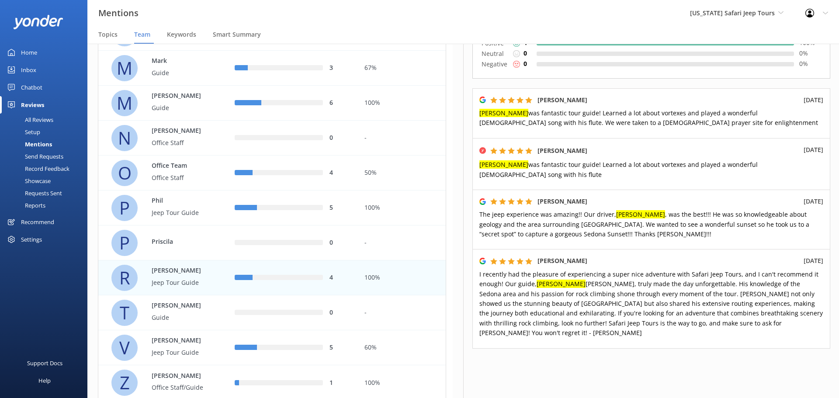
scroll to position [109, 0]
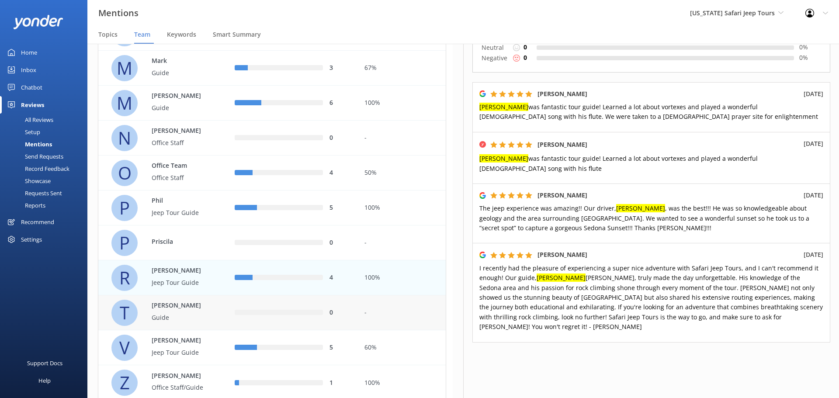
click at [195, 317] on p "Guide" at bounding box center [180, 318] width 57 height 10
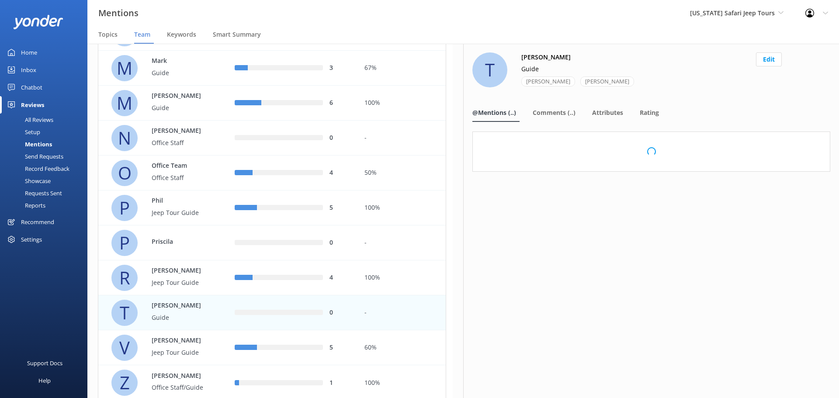
scroll to position [0, 0]
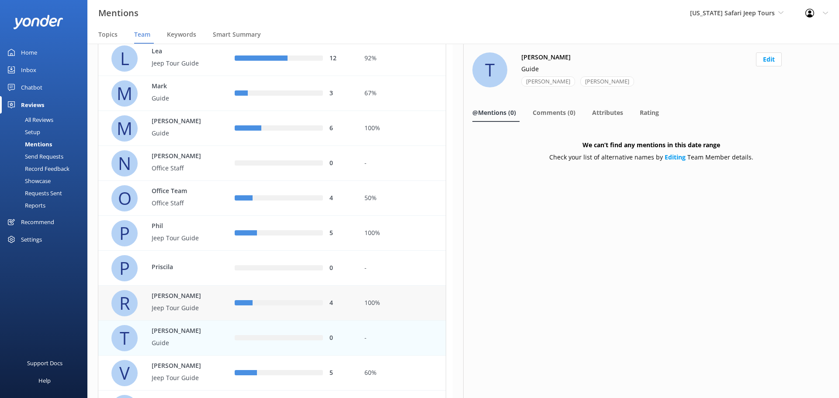
scroll to position [612, 0]
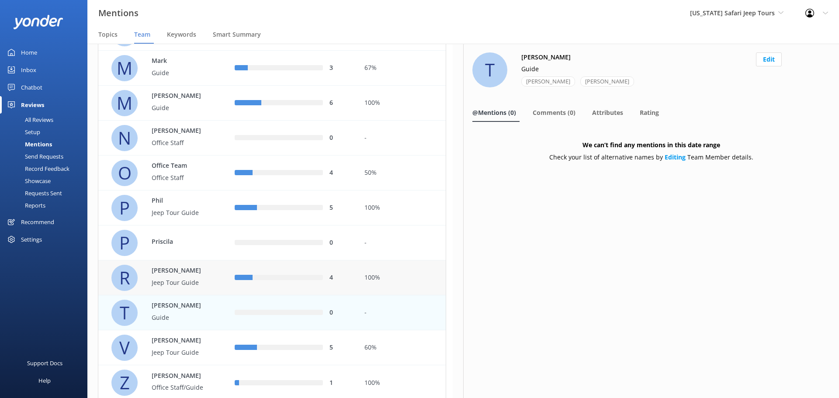
click at [207, 289] on div "Rob Jeep Tour Guide" at bounding box center [176, 278] width 66 height 24
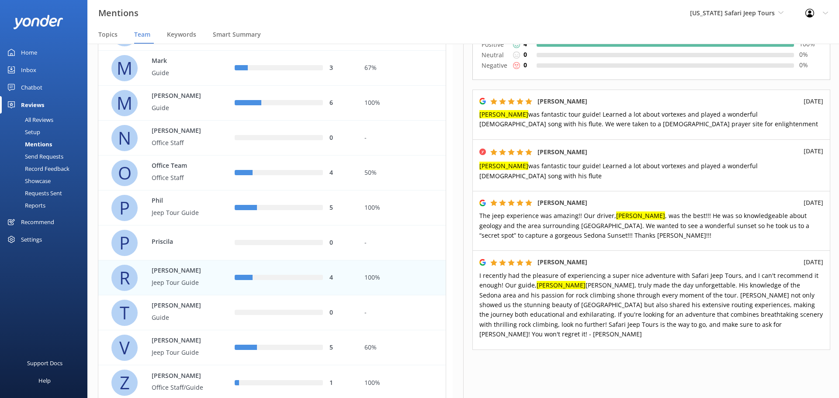
scroll to position [109, 0]
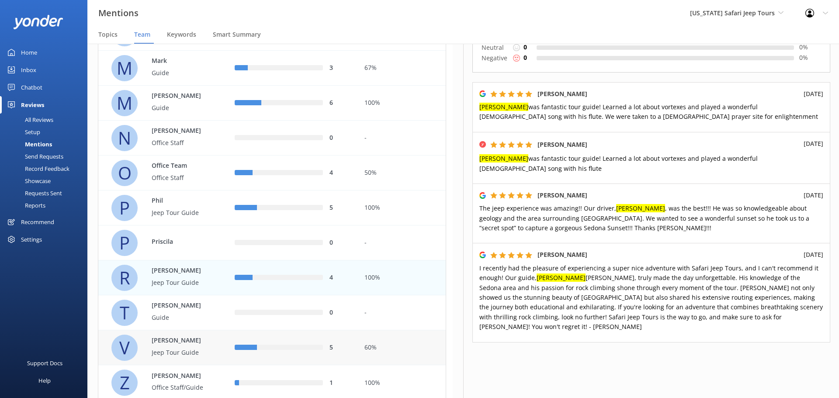
click at [198, 349] on p "Jeep Tour Guide" at bounding box center [180, 353] width 57 height 10
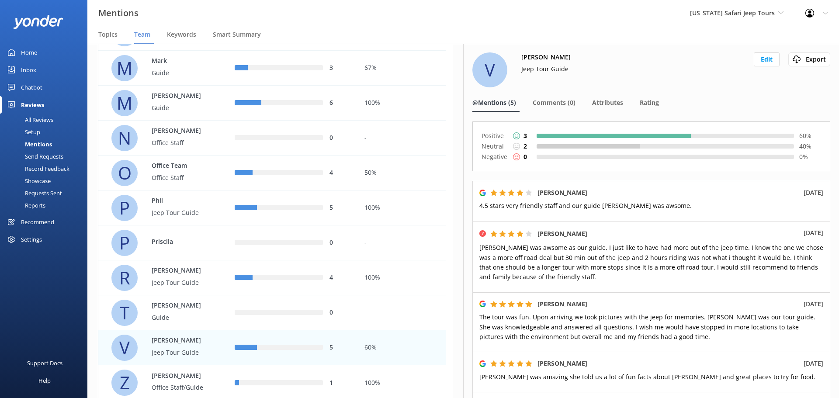
drag, startPoint x: 424, startPoint y: 363, endPoint x: 457, endPoint y: 345, distance: 37.6
click at [425, 363] on div "60%" at bounding box center [402, 348] width 88 height 35
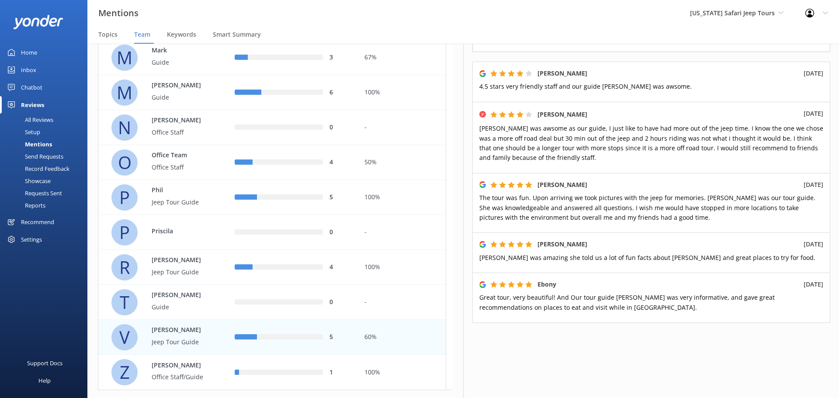
scroll to position [641, 0]
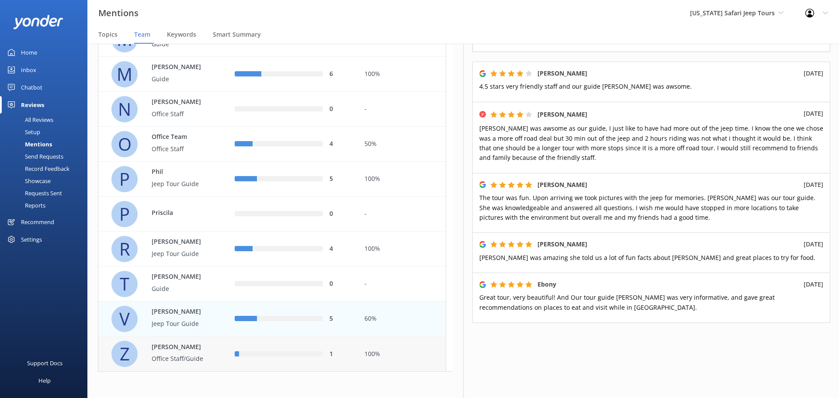
click at [188, 351] on p "Zack" at bounding box center [180, 347] width 57 height 10
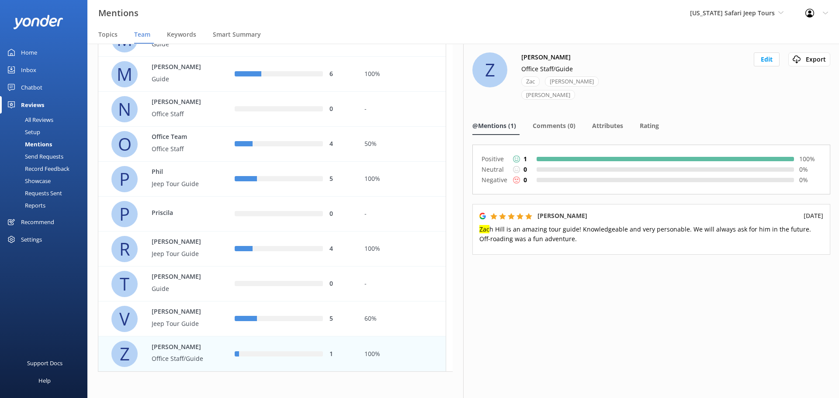
click at [276, 357] on div "1" at bounding box center [293, 354] width 117 height 10
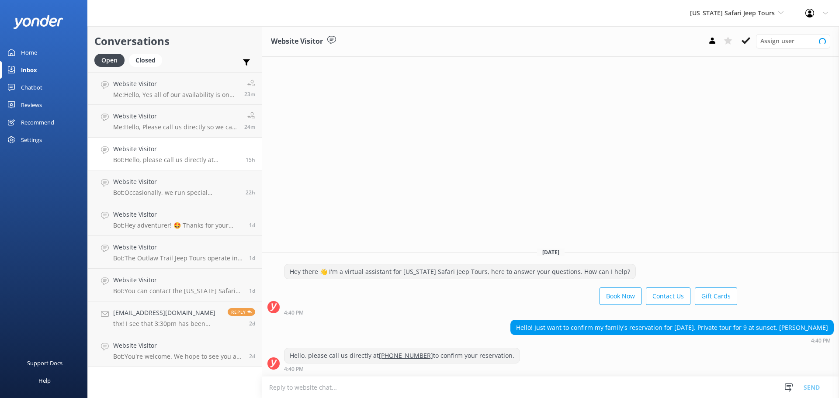
click at [26, 104] on div "Reviews" at bounding box center [31, 104] width 21 height 17
